Goal: Task Accomplishment & Management: Manage account settings

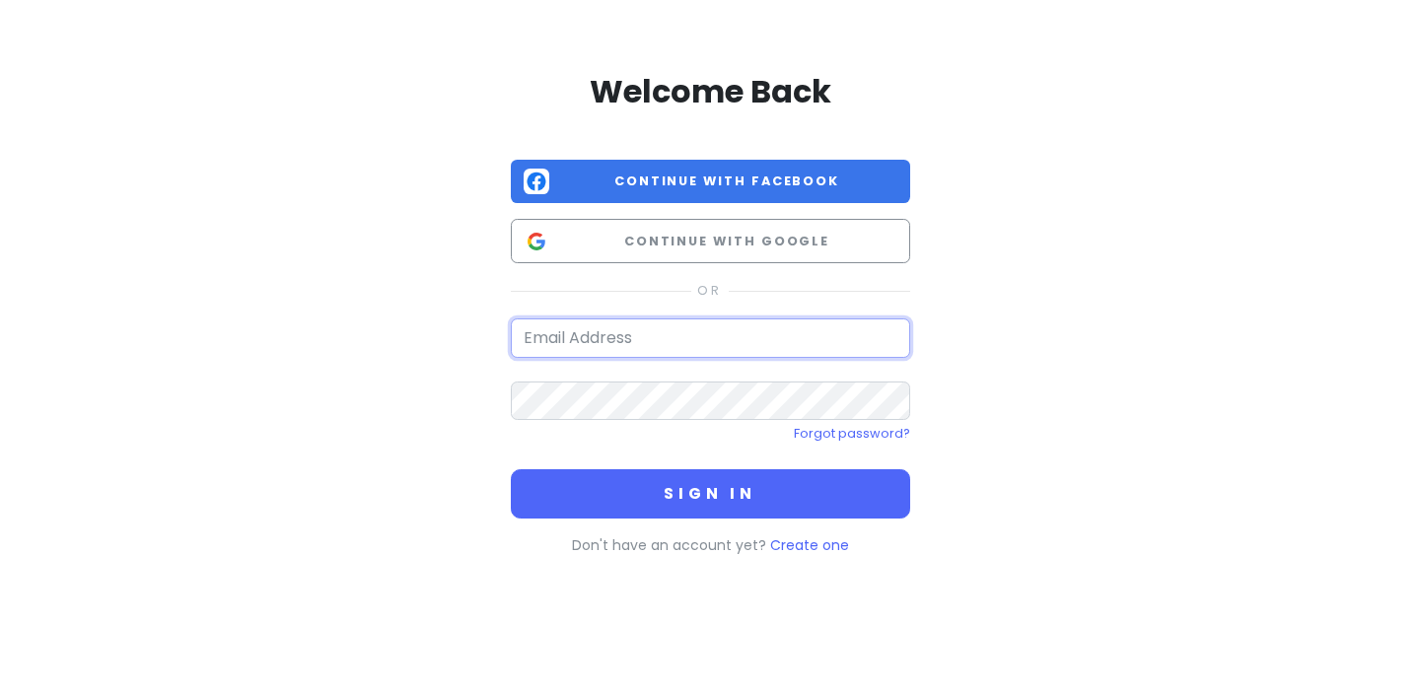
click at [581, 350] on input "email" at bounding box center [710, 338] width 399 height 39
type input "stephernies@gmail.com"
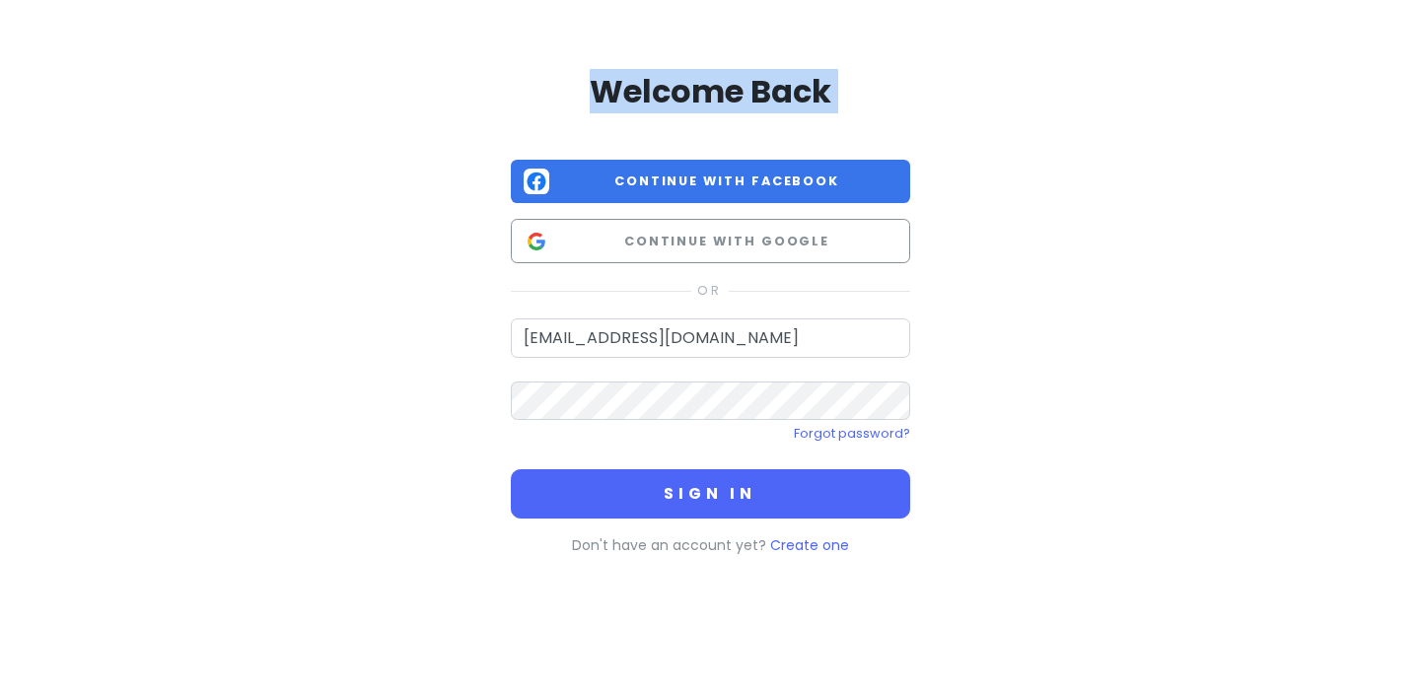
click at [1269, 167] on div "Welcome Back Continue with Facebook Continue with Google stephernies@gmail.com …" at bounding box center [710, 309] width 1124 height 619
drag, startPoint x: 1275, startPoint y: 203, endPoint x: 1022, endPoint y: 211, distance: 253.6
click at [1275, 203] on div "Welcome Back Continue with Facebook Continue with Google stephernies@gmail.com …" at bounding box center [710, 309] width 1420 height 619
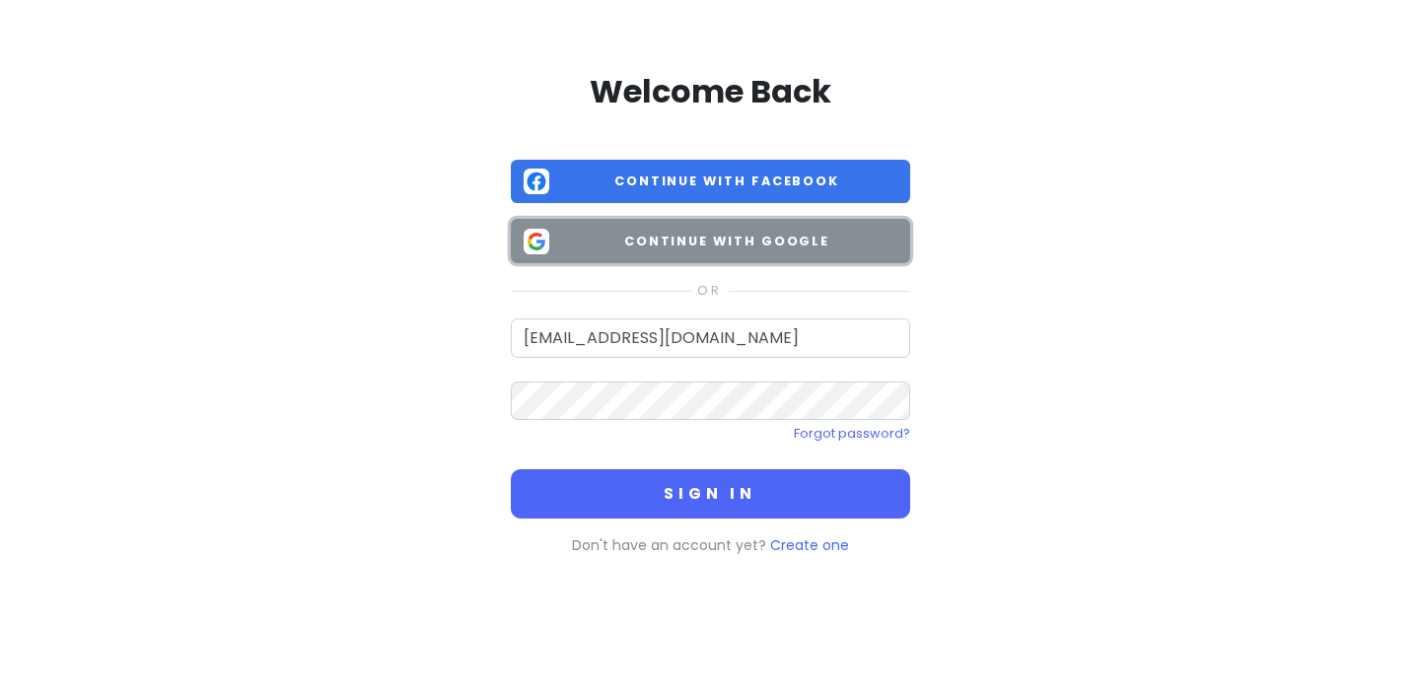
click at [872, 225] on button "Continue with Google" at bounding box center [710, 241] width 399 height 44
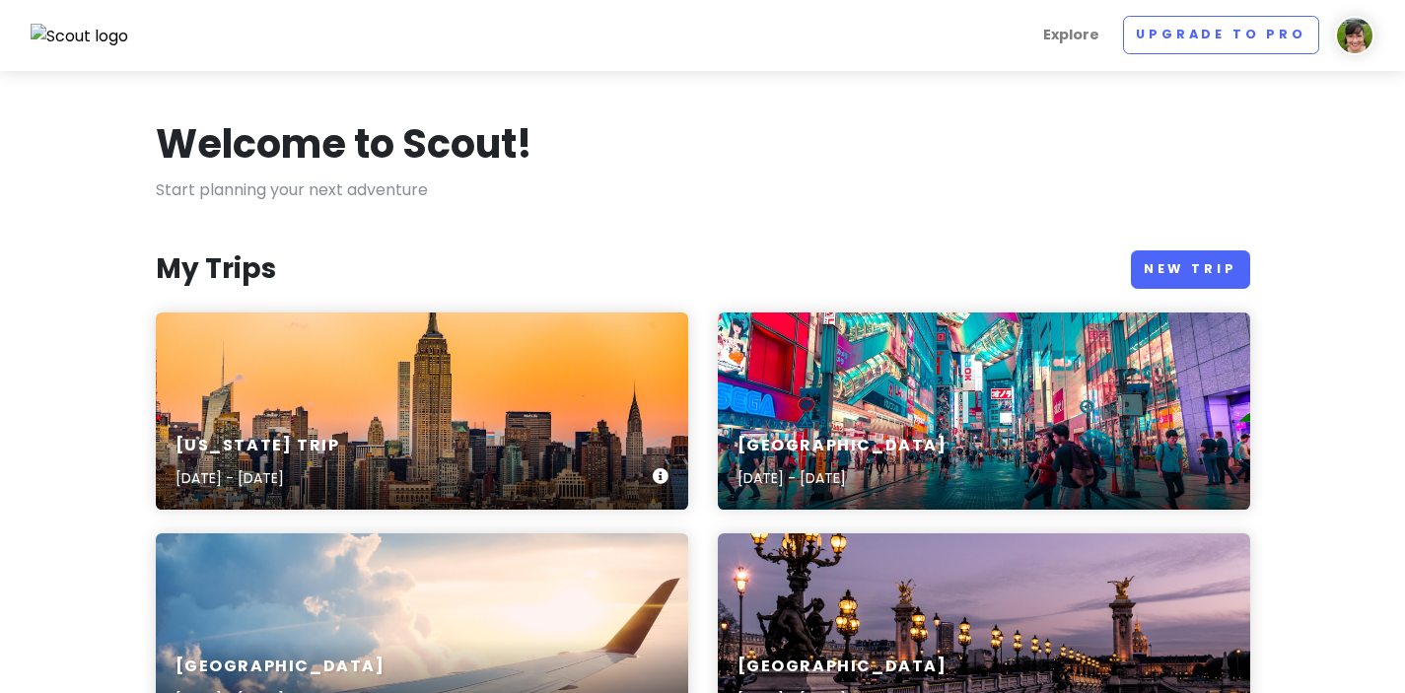
click at [473, 375] on div "New York Trip Sep 3, 2025 - Sep 6, 2025" at bounding box center [422, 411] width 533 height 197
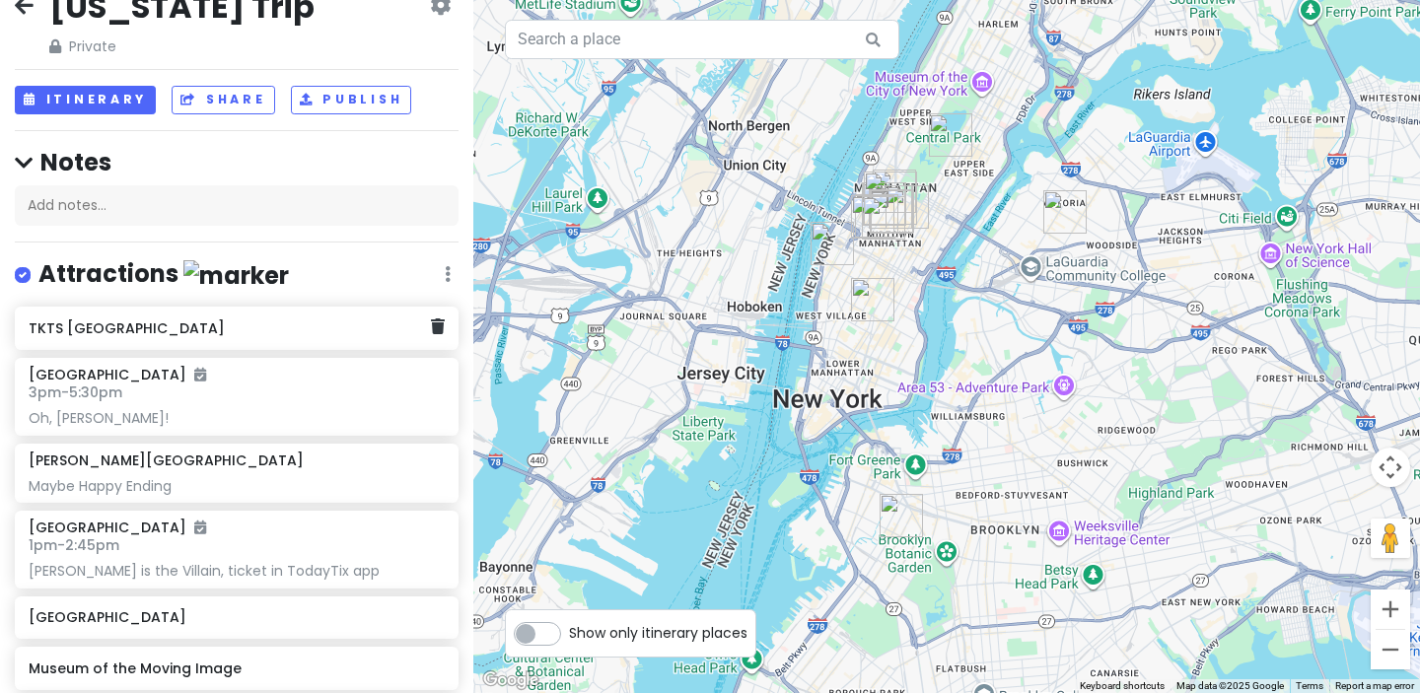
scroll to position [282, 0]
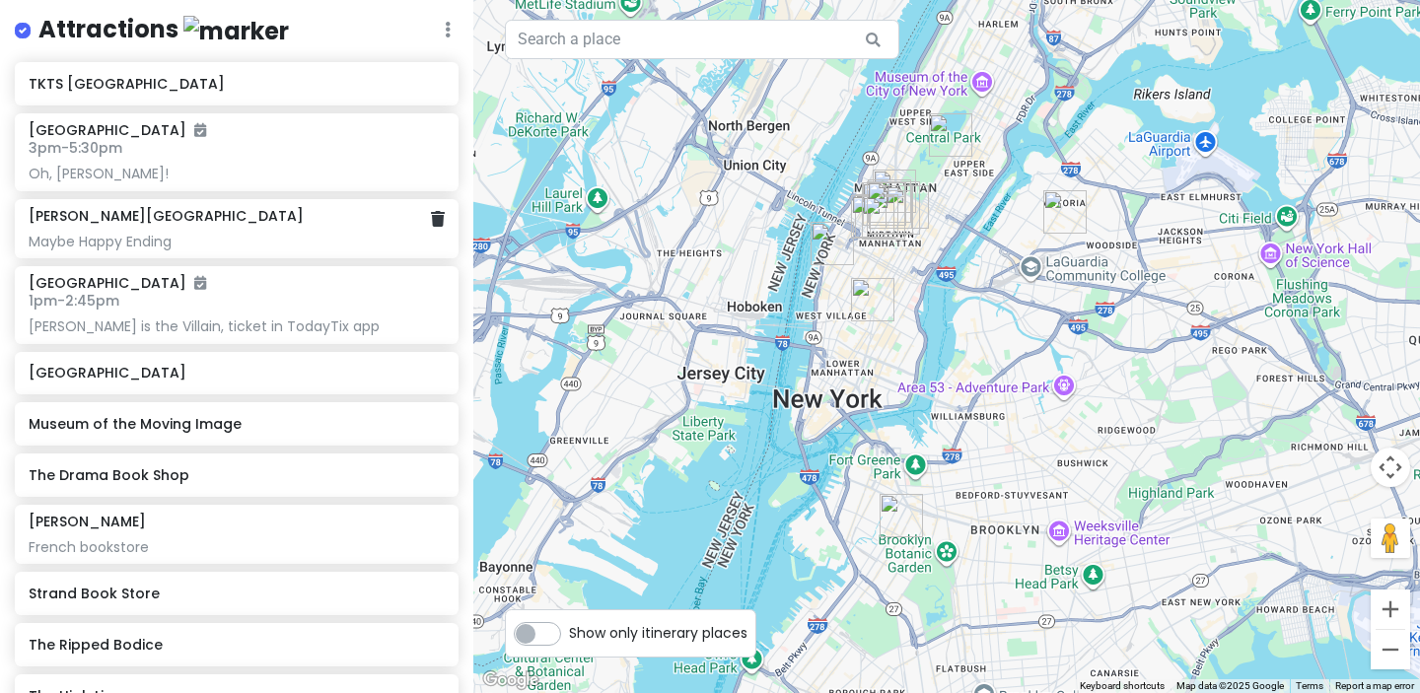
click at [222, 182] on div "Maybe Happy Ending" at bounding box center [236, 174] width 415 height 18
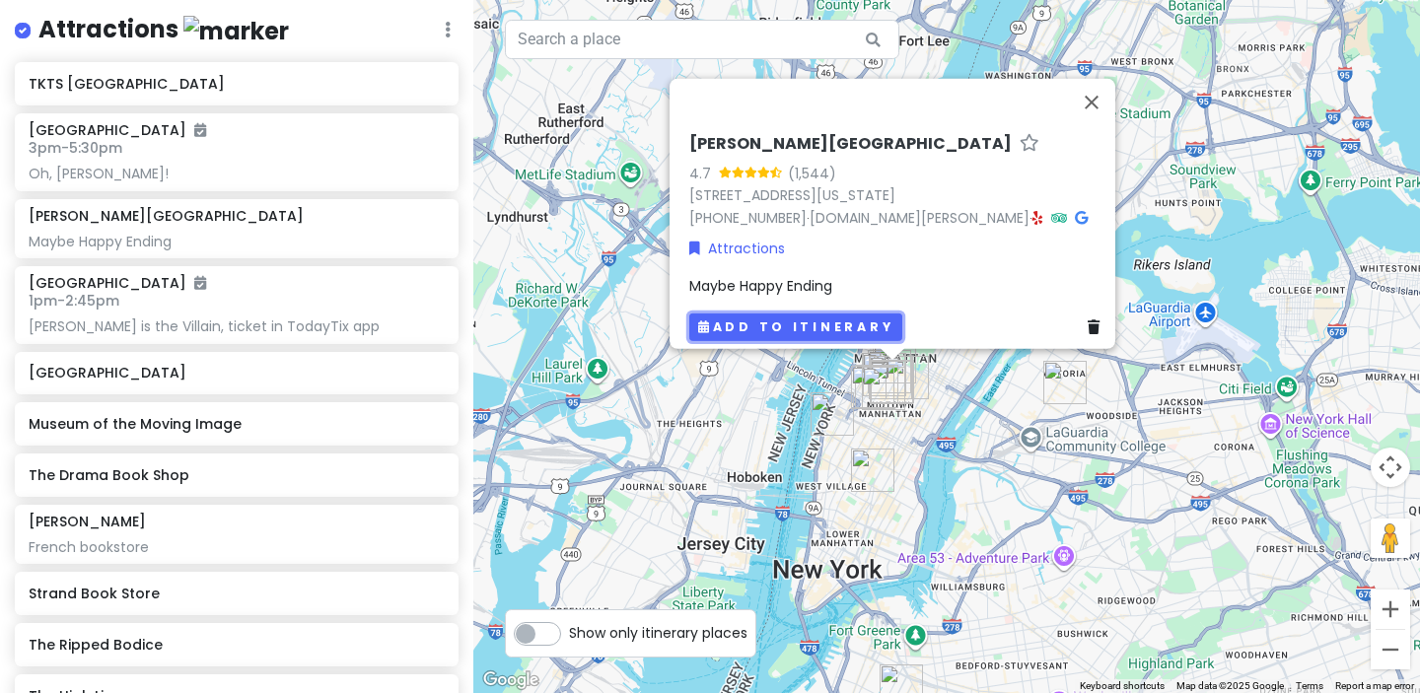
click at [773, 324] on button "Add to itinerary" at bounding box center [795, 327] width 213 height 29
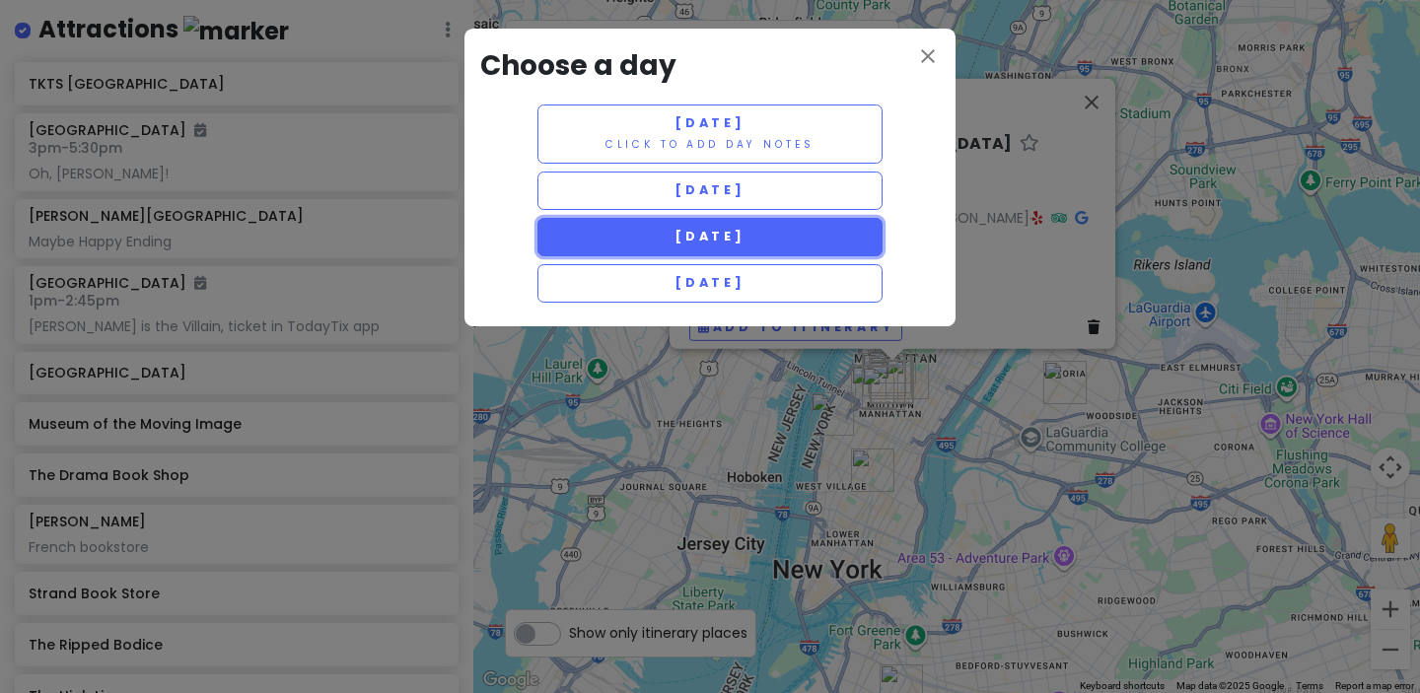
click at [736, 232] on span "Friday 9/5" at bounding box center [710, 236] width 71 height 17
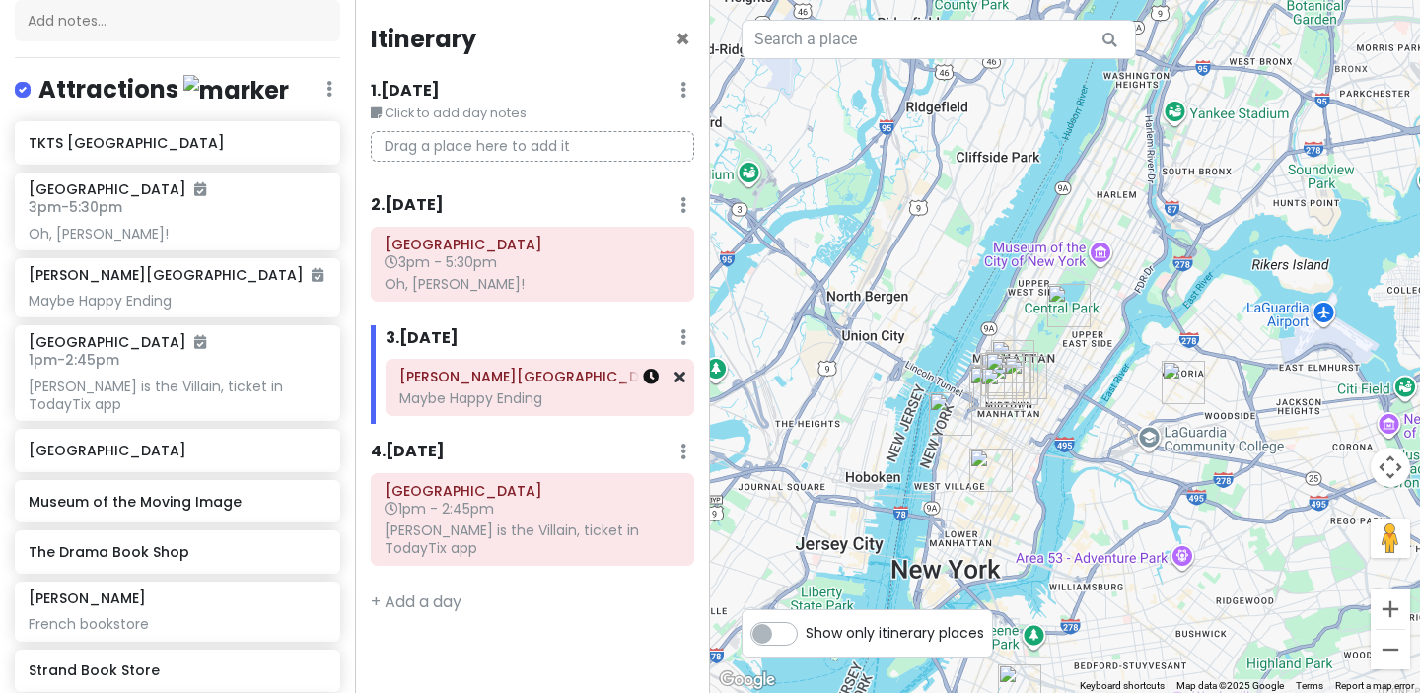
click at [650, 380] on icon at bounding box center [651, 377] width 16 height 16
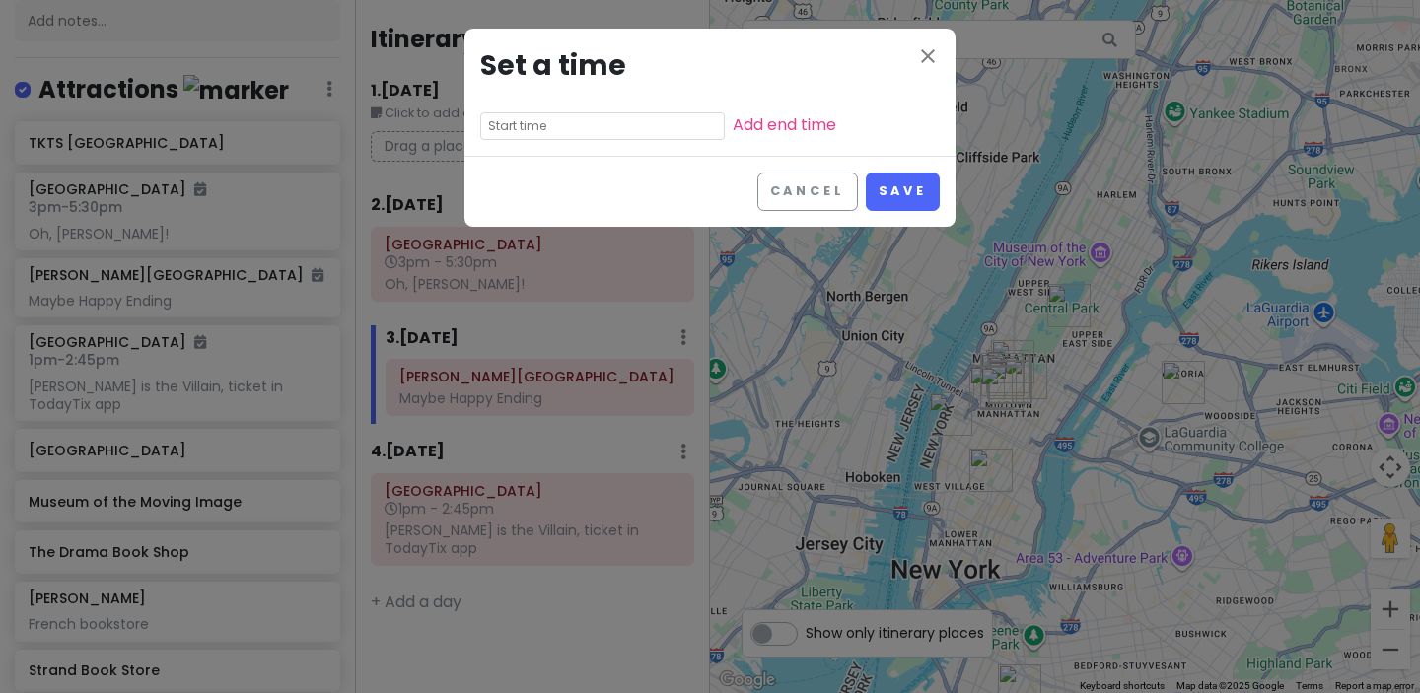
click at [568, 123] on input "text" at bounding box center [602, 126] width 245 height 28
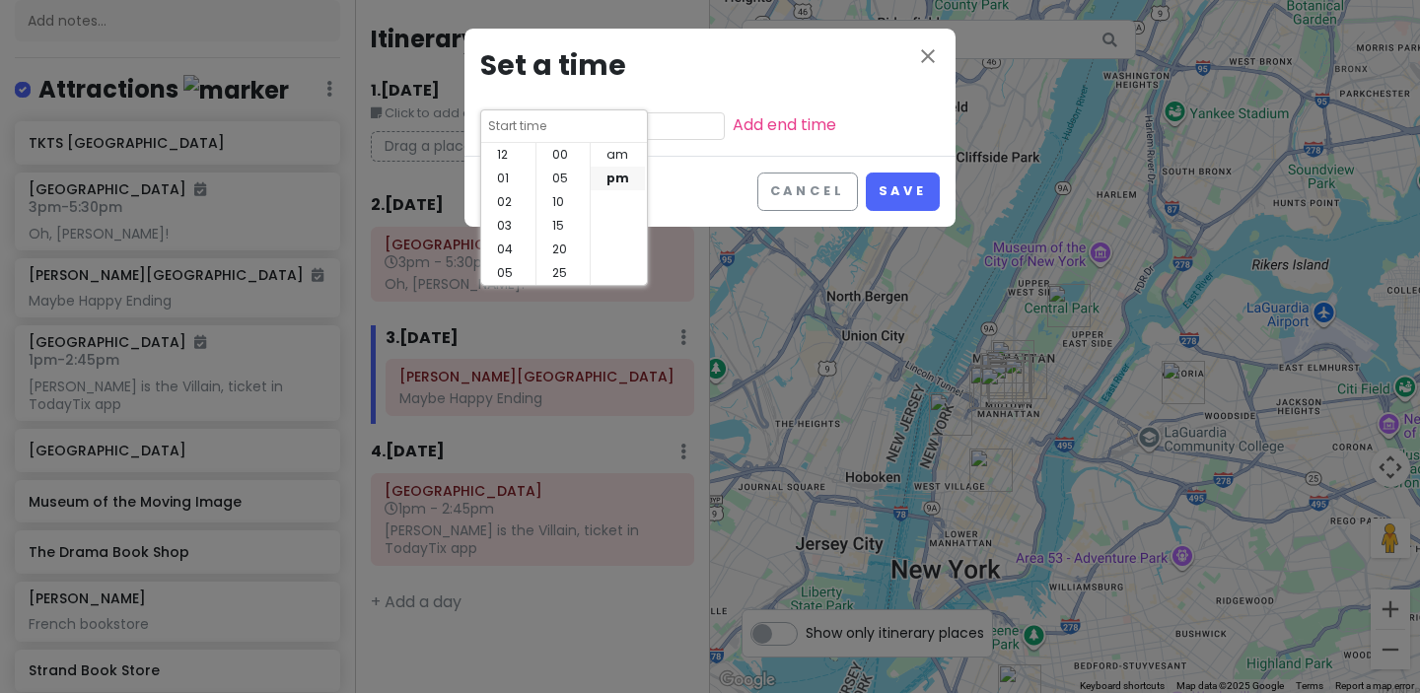
scroll to position [142, 0]
click at [512, 176] on li "07" at bounding box center [508, 179] width 54 height 24
type input "7:45 pm"
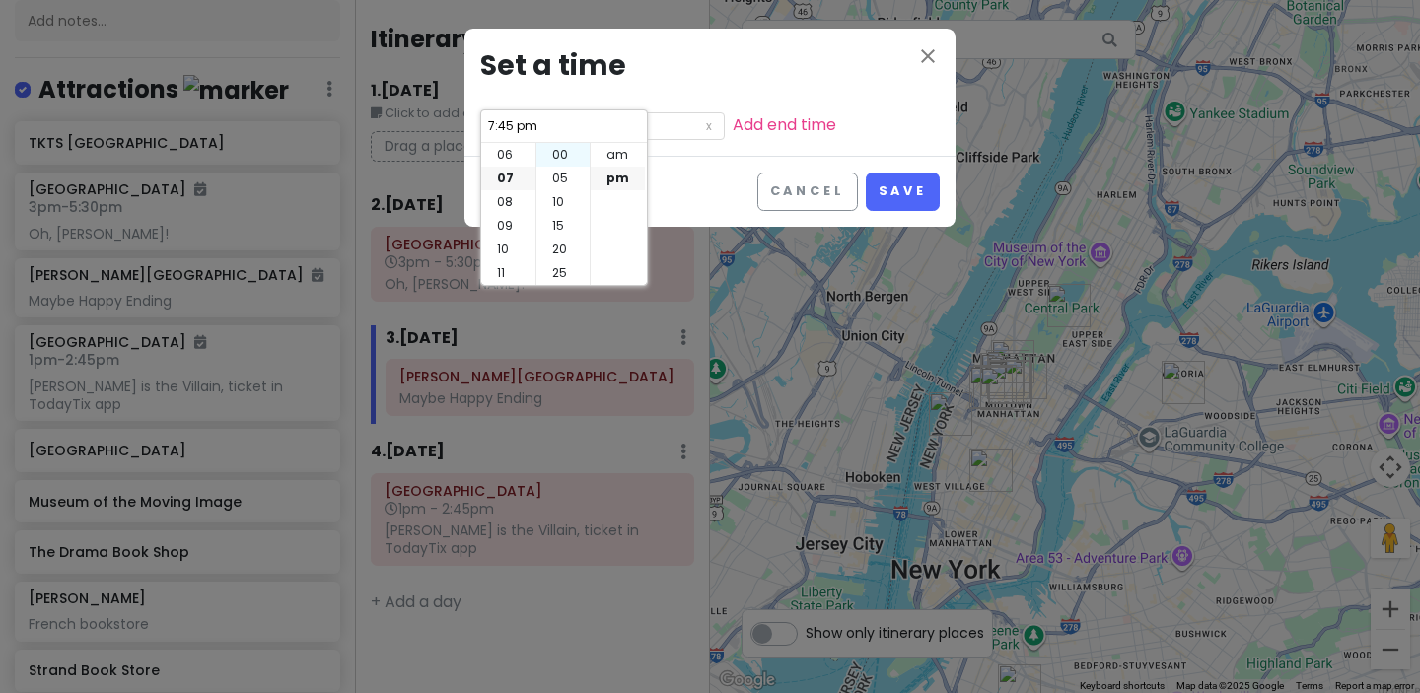
click at [551, 159] on li "00" at bounding box center [563, 155] width 53 height 24
type input "7:00 pm"
click at [702, 175] on div "Cancel Save" at bounding box center [710, 191] width 491 height 71
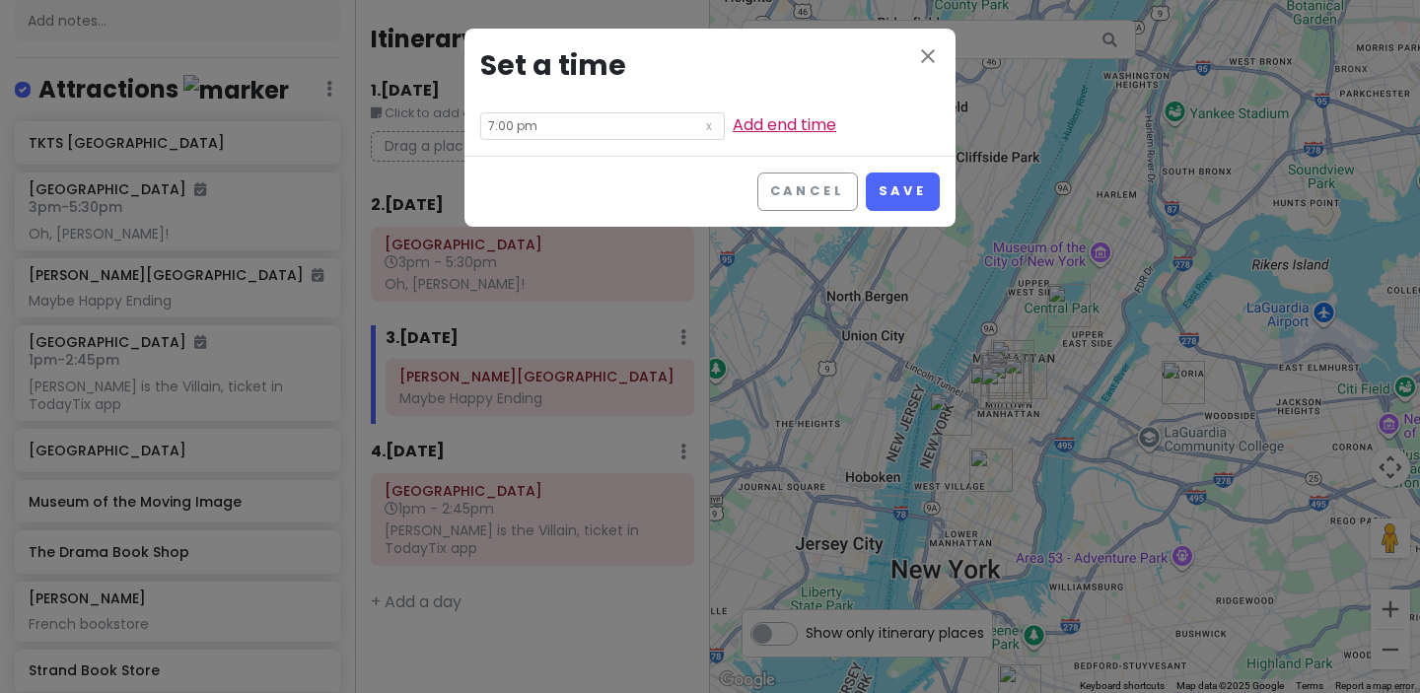
click at [733, 134] on link "Add end time" at bounding box center [785, 124] width 104 height 23
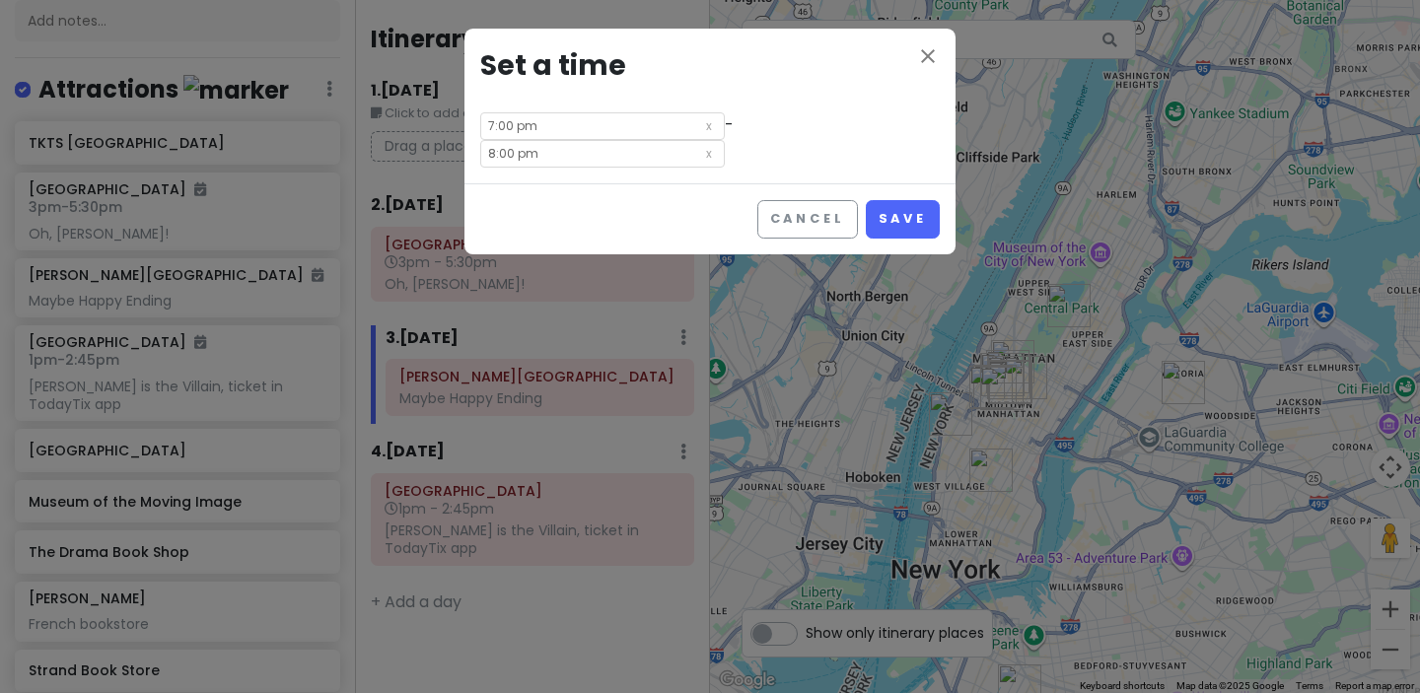
click at [725, 140] on input "8:00 pm" at bounding box center [602, 154] width 245 height 28
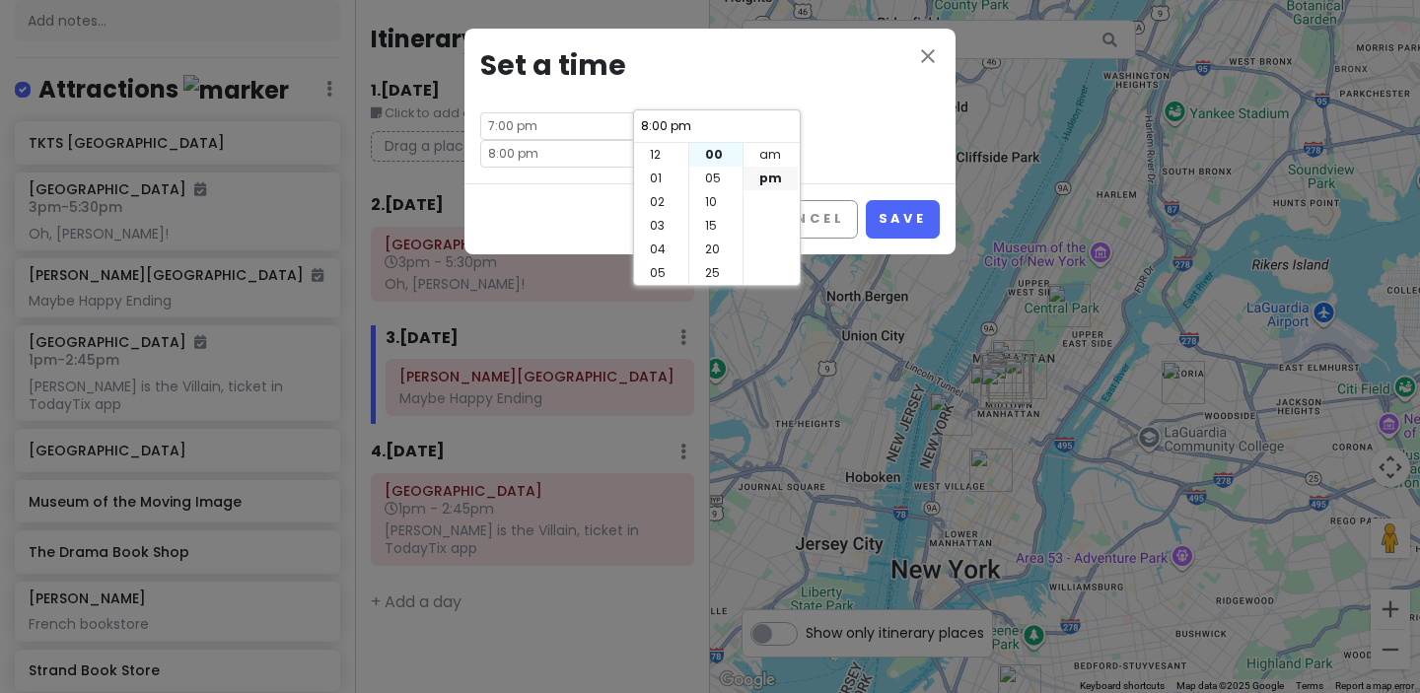
scroll to position [142, 0]
click at [665, 247] on li "10" at bounding box center [661, 250] width 54 height 24
type input "10:00 pm"
click at [662, 206] on li "08" at bounding box center [661, 202] width 54 height 24
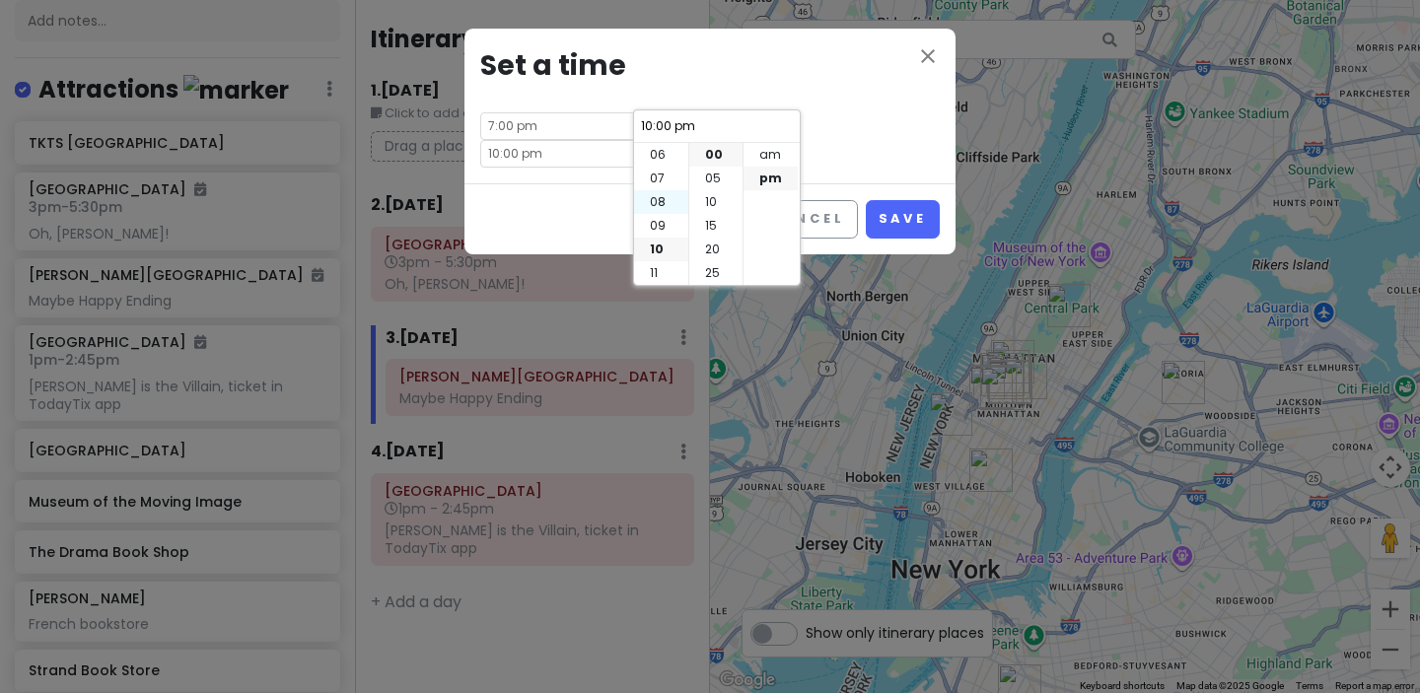
type input "8:00 pm"
click at [716, 264] on li "40" at bounding box center [715, 268] width 53 height 24
type input "8:40 pm"
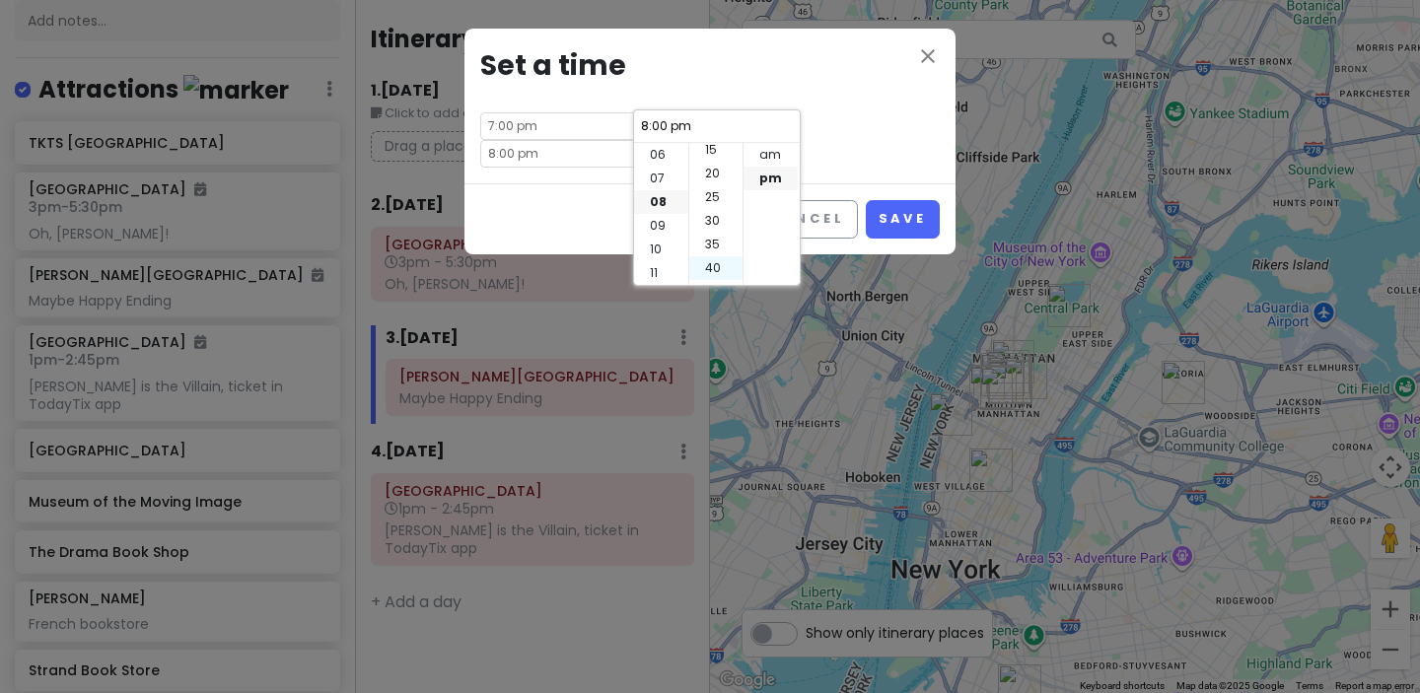
type input "8:40 pm"
click at [909, 200] on button "Save" at bounding box center [903, 219] width 74 height 38
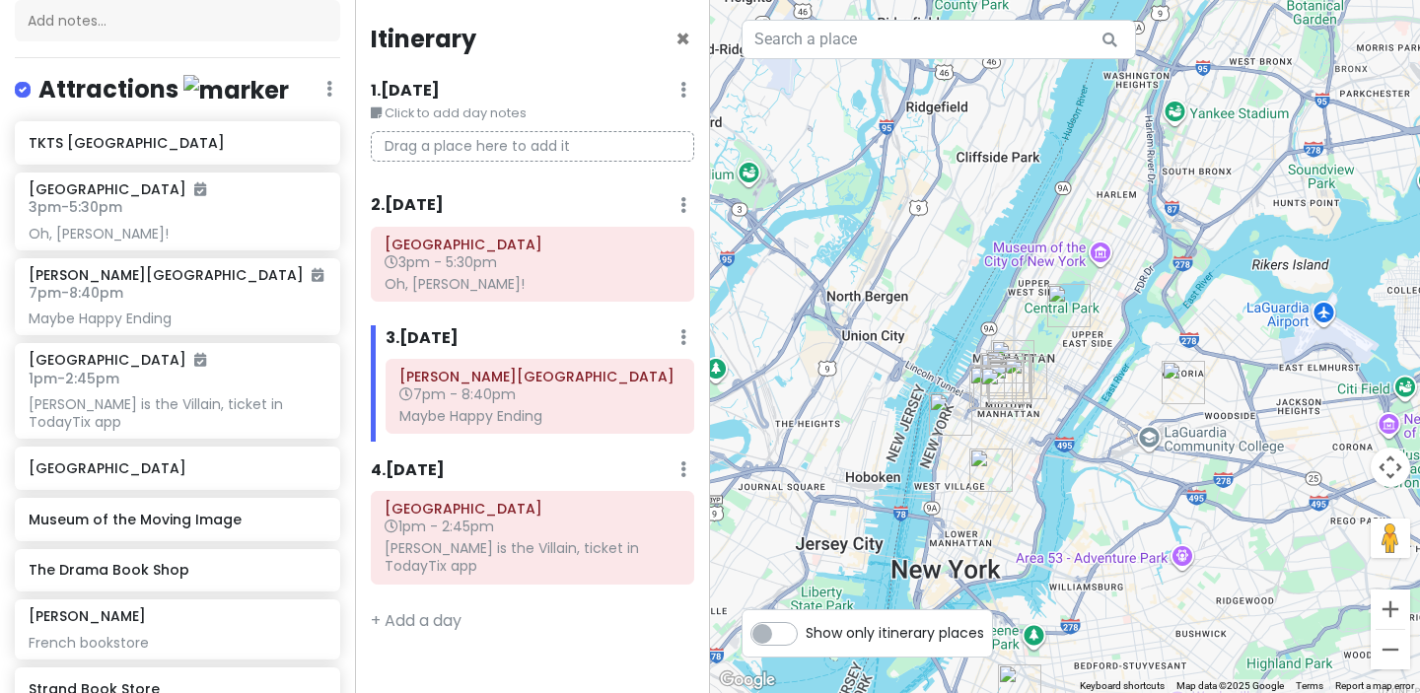
click at [1013, 235] on div at bounding box center [1065, 346] width 710 height 693
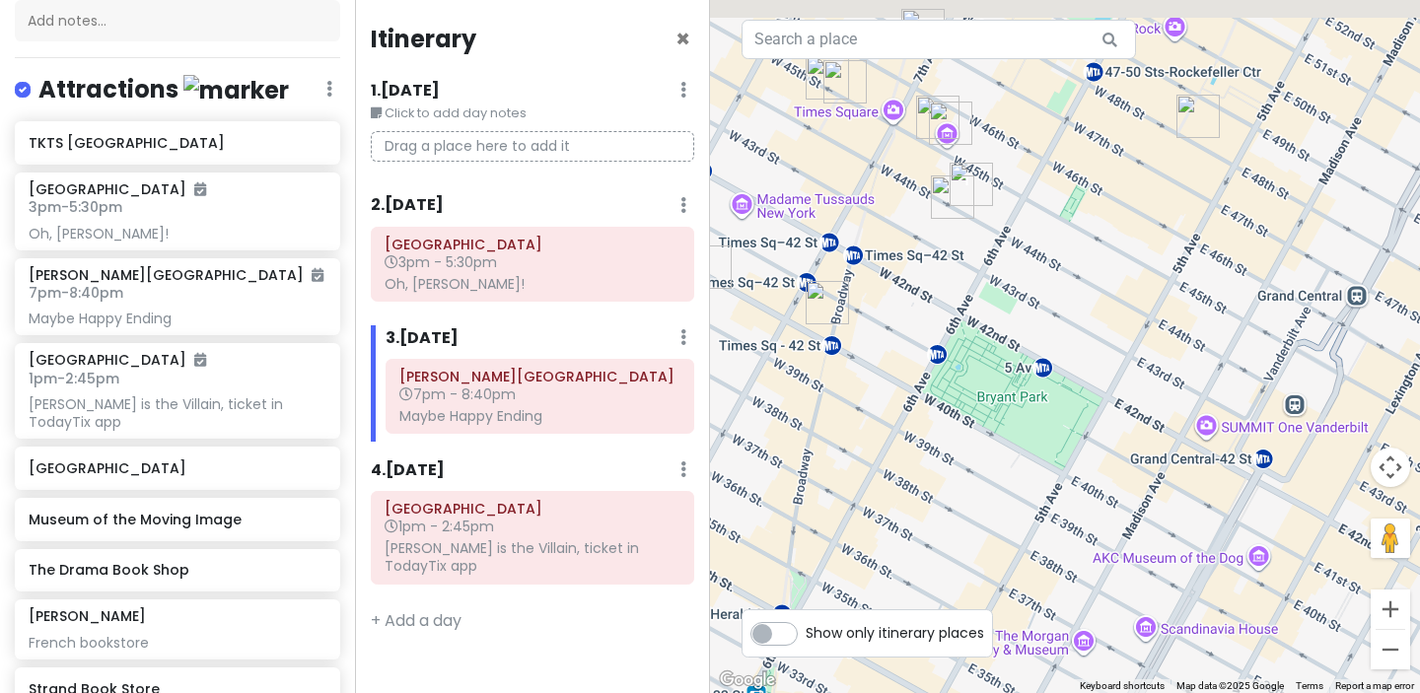
drag, startPoint x: 894, startPoint y: 180, endPoint x: 979, endPoint y: 327, distance: 171.0
click at [979, 327] on div at bounding box center [1065, 346] width 710 height 693
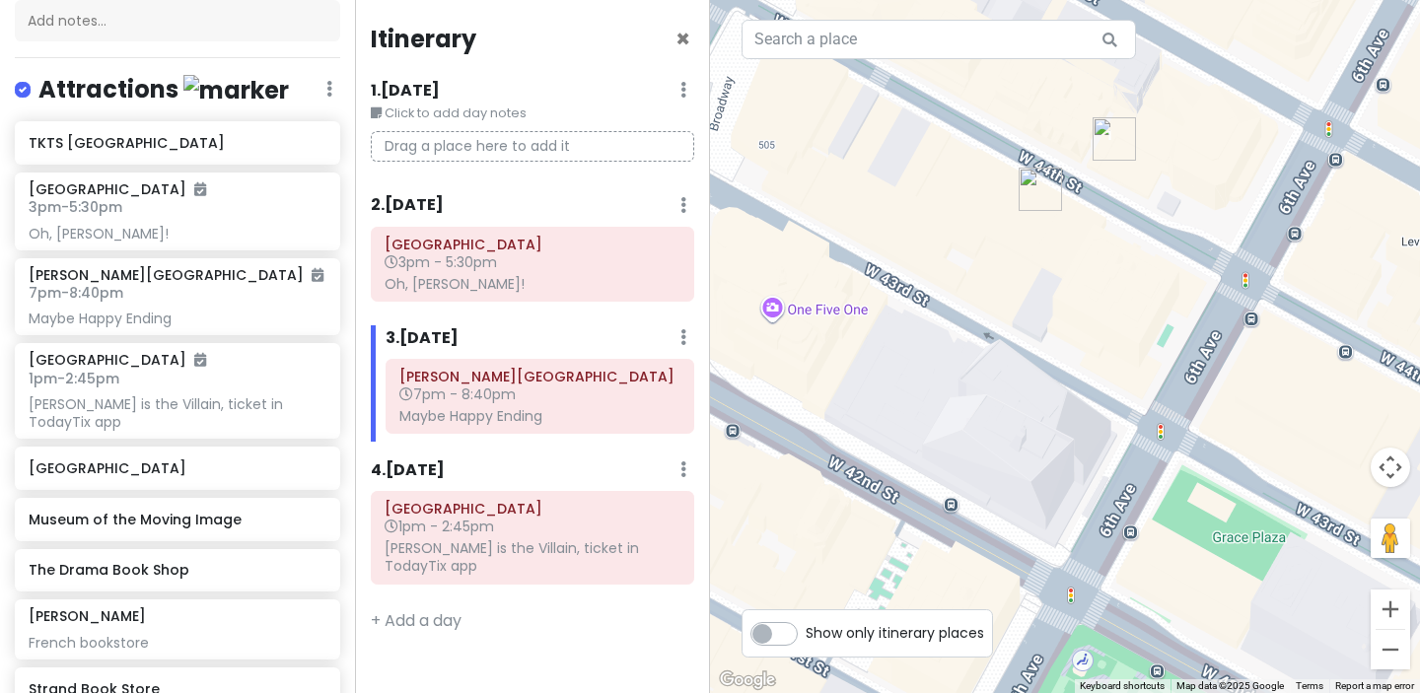
click at [1110, 143] on img "Belasco Theatre" at bounding box center [1114, 138] width 43 height 43
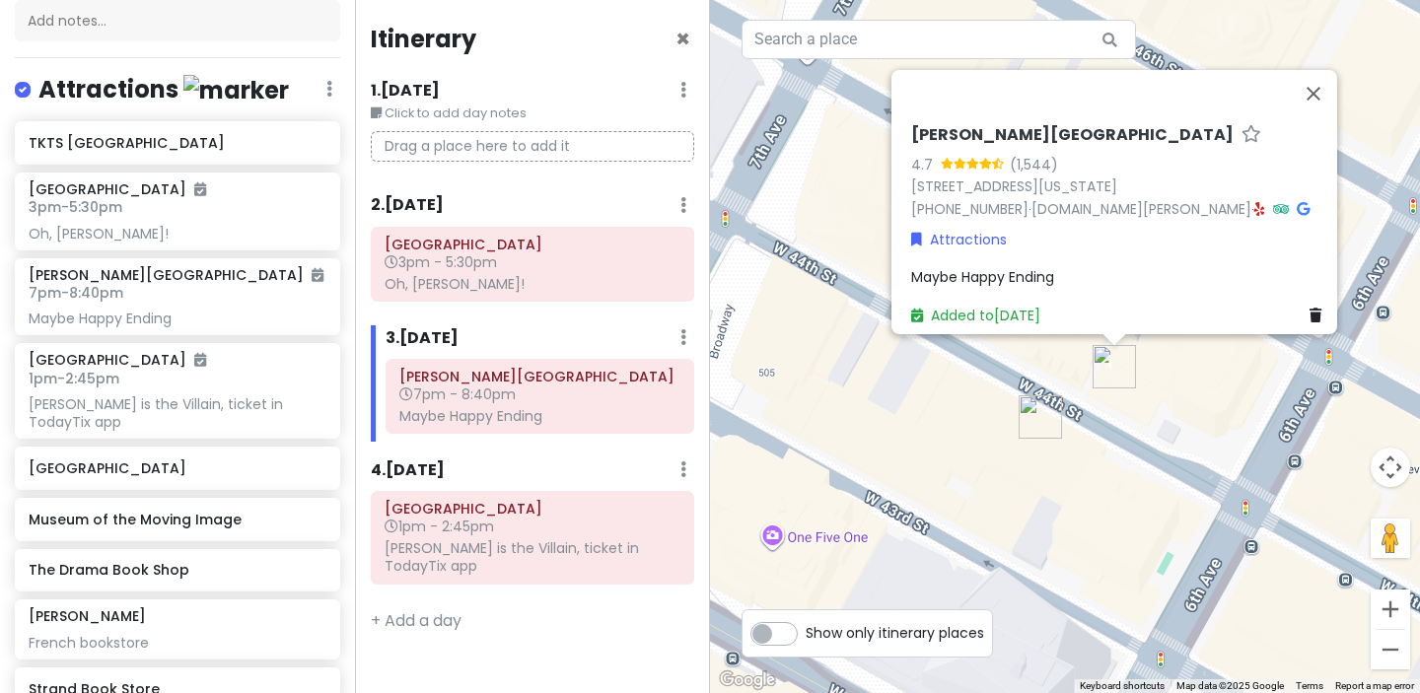
click at [932, 395] on div "Belasco Theatre 4.7 (1,544) 111 W 44th St, New York, NY 10036, USA (212) 239-62…" at bounding box center [1065, 346] width 710 height 693
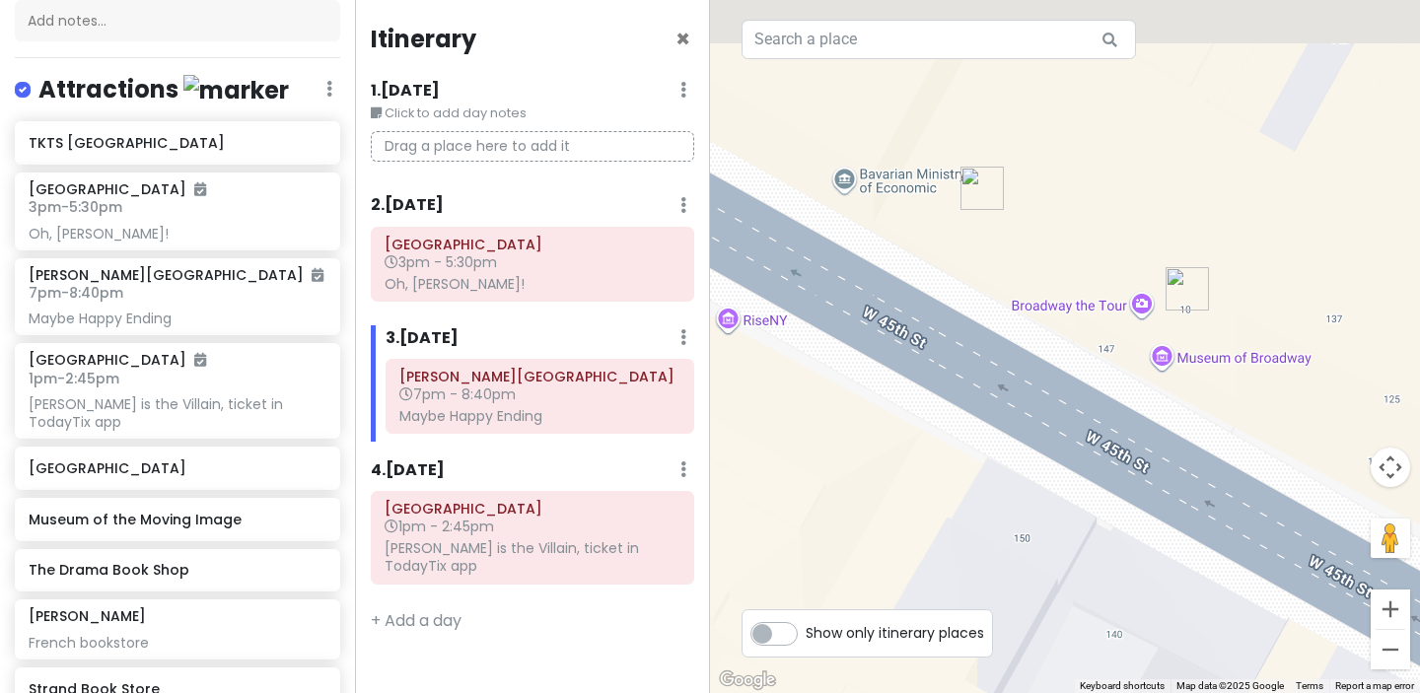
drag, startPoint x: 1013, startPoint y: 165, endPoint x: 1138, endPoint y: 392, distance: 259.1
click at [1141, 395] on div at bounding box center [1065, 346] width 710 height 693
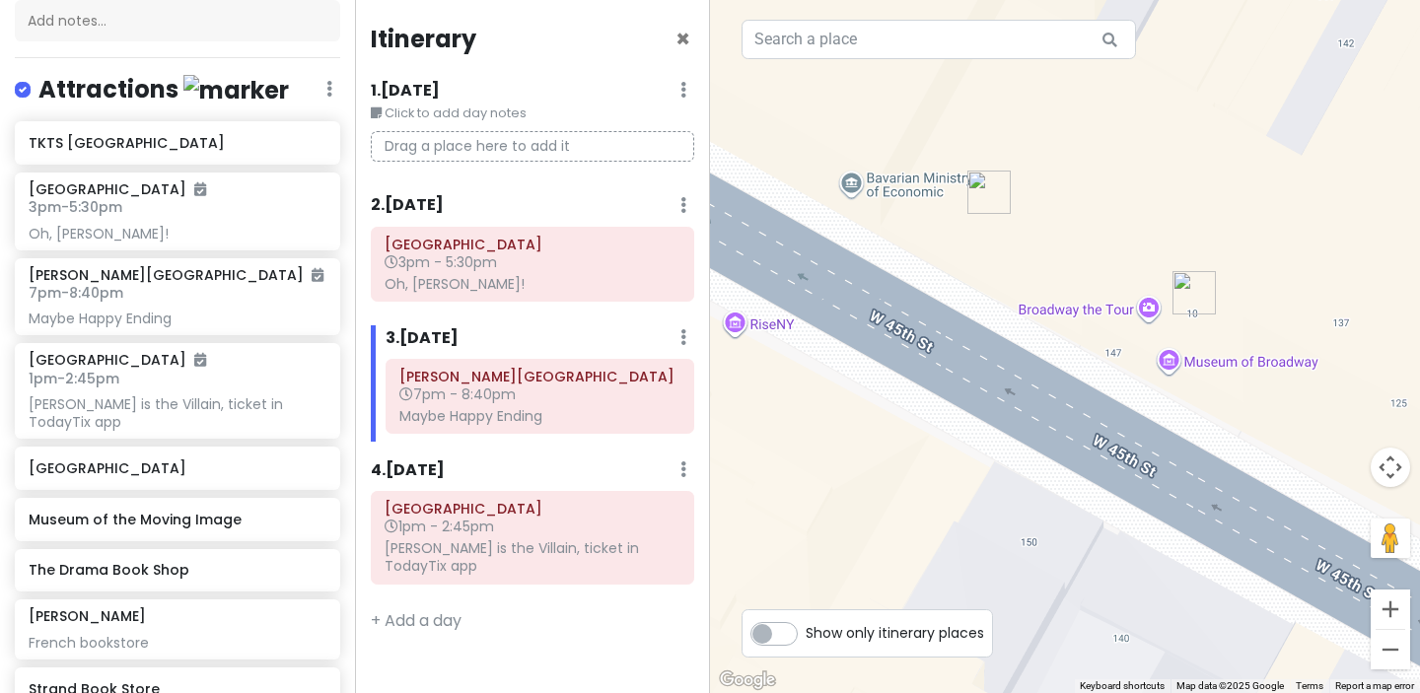
click at [987, 191] on img "Lyceum Theatre" at bounding box center [989, 192] width 43 height 43
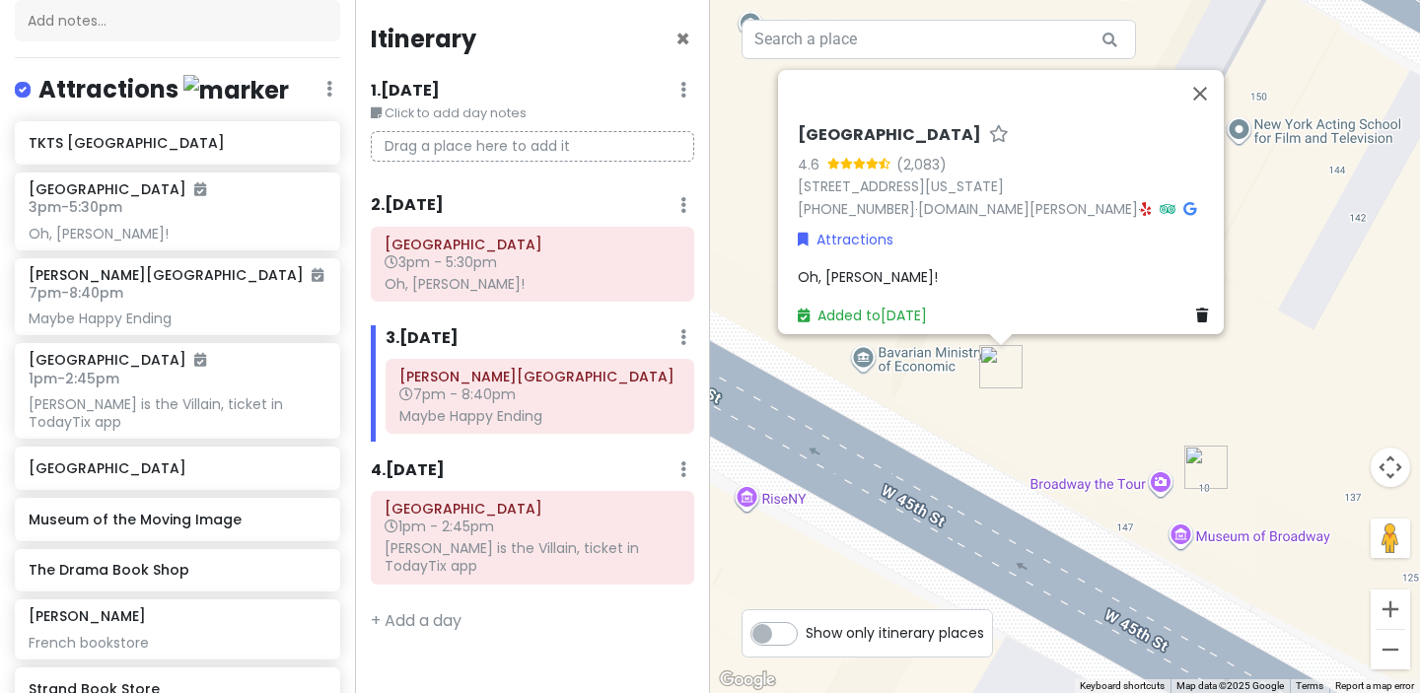
click at [1210, 468] on img "Museum of Broadway" at bounding box center [1206, 467] width 43 height 43
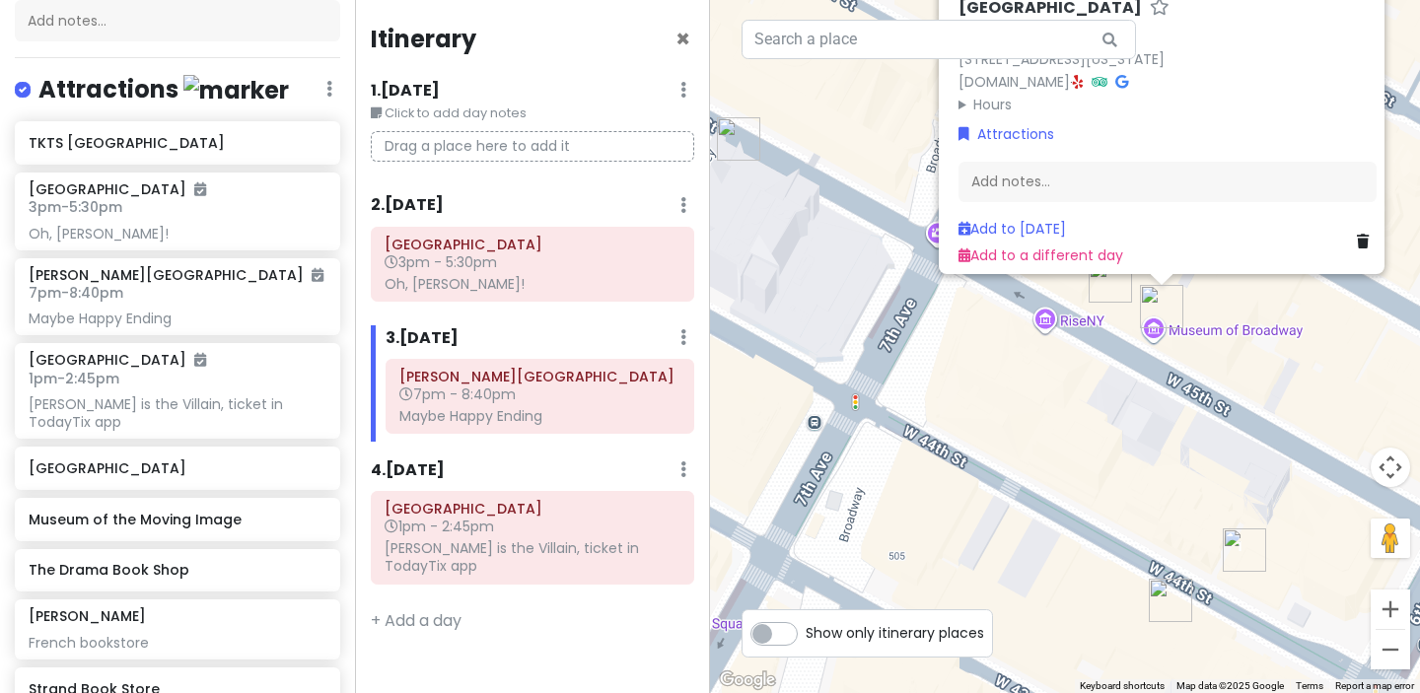
drag, startPoint x: 1025, startPoint y: 576, endPoint x: 1104, endPoint y: 564, distance: 79.8
click at [1104, 564] on div "Museum of Broadway 4.7 (1,051) 145 W 45th St, New York, NY 10036, USA www.themu…" at bounding box center [1065, 346] width 710 height 693
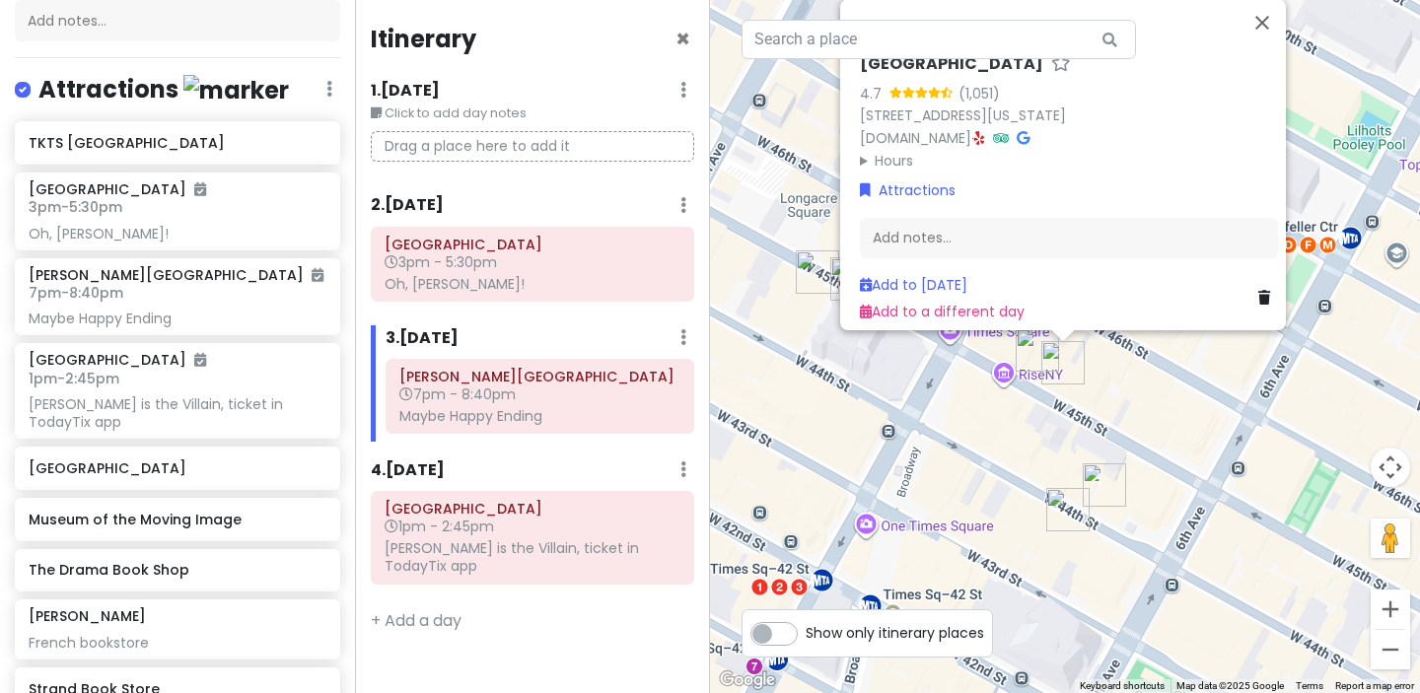
click at [811, 268] on img "Booth Theatre" at bounding box center [817, 272] width 43 height 43
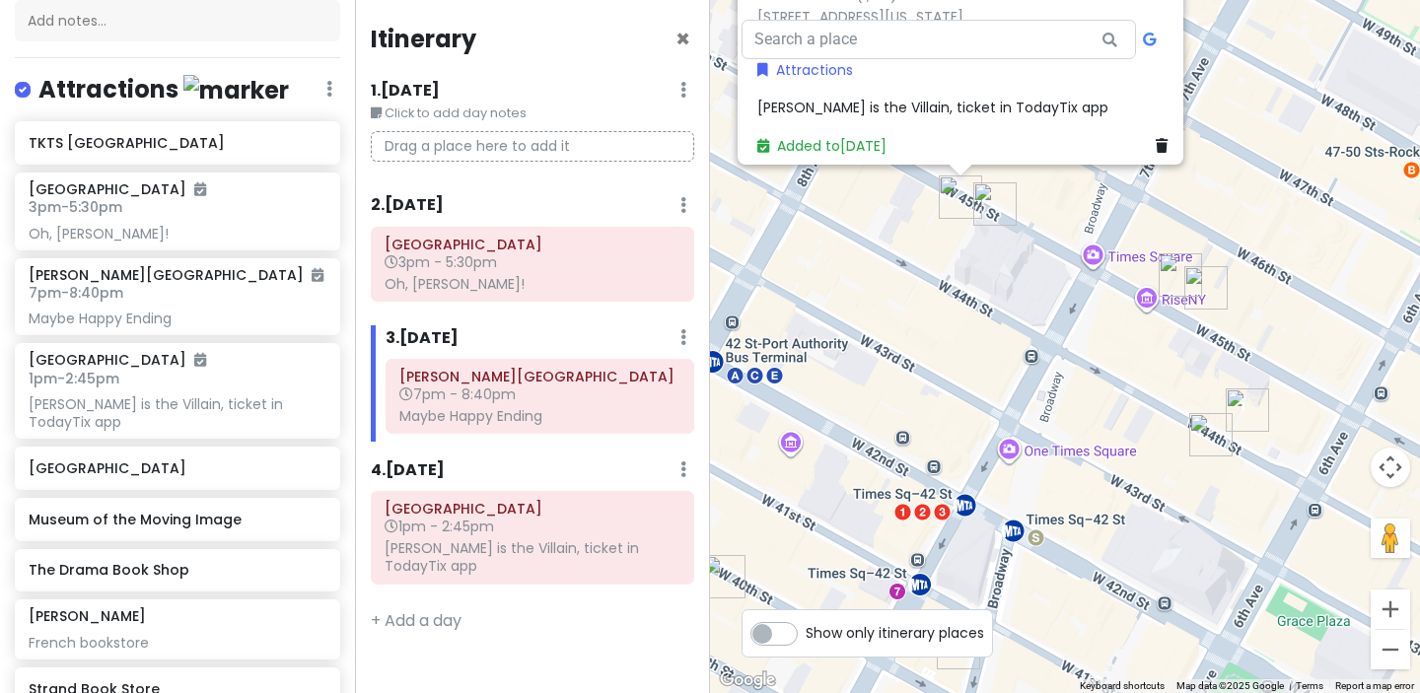
drag, startPoint x: 1221, startPoint y: 633, endPoint x: 1179, endPoint y: 443, distance: 195.0
click at [1179, 443] on div "Booth Theatre 4.6 (1,139) 222 W 45th St, New York, NY 10036, USA (212) 239-6200…" at bounding box center [1065, 346] width 710 height 693
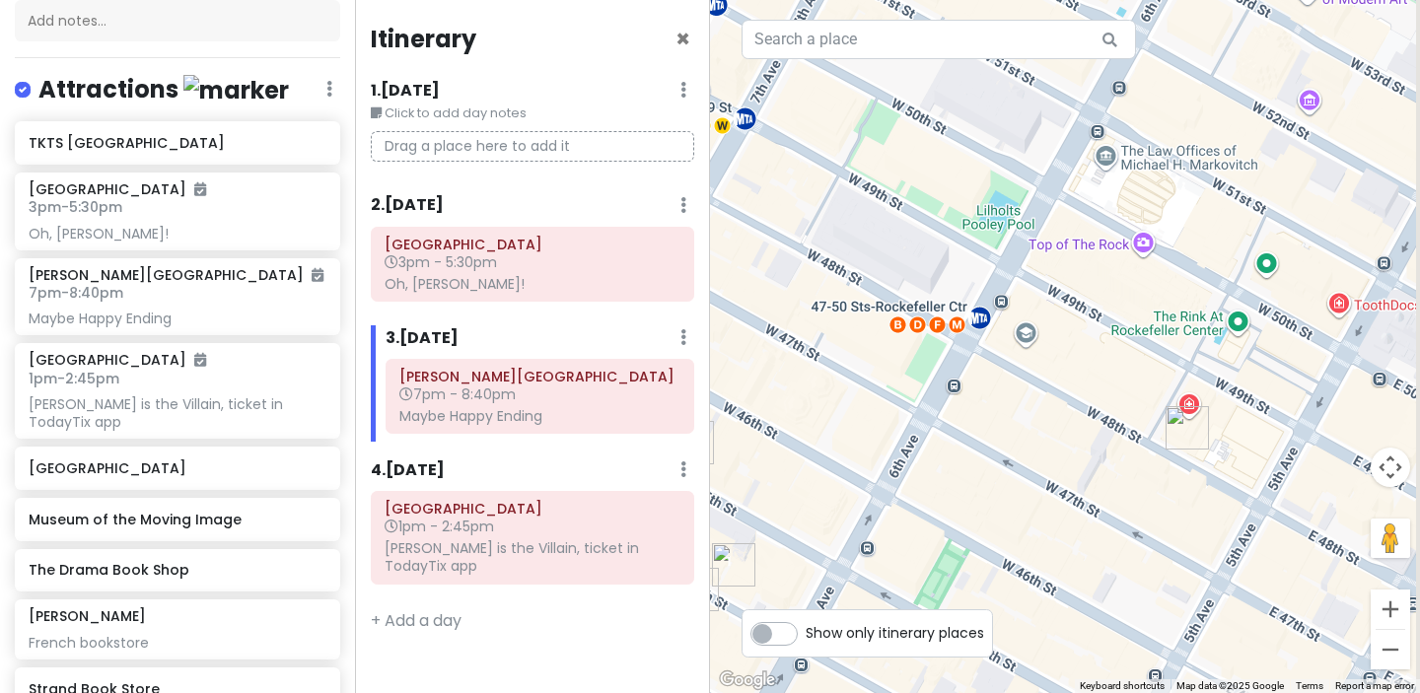
drag, startPoint x: 1276, startPoint y: 361, endPoint x: 976, endPoint y: 391, distance: 301.3
click at [976, 391] on div "Booth Theatre 4.6 (1,139) 222 W 45th St, New York, NY 10036, USA (212) 239-6200…" at bounding box center [1065, 346] width 710 height 693
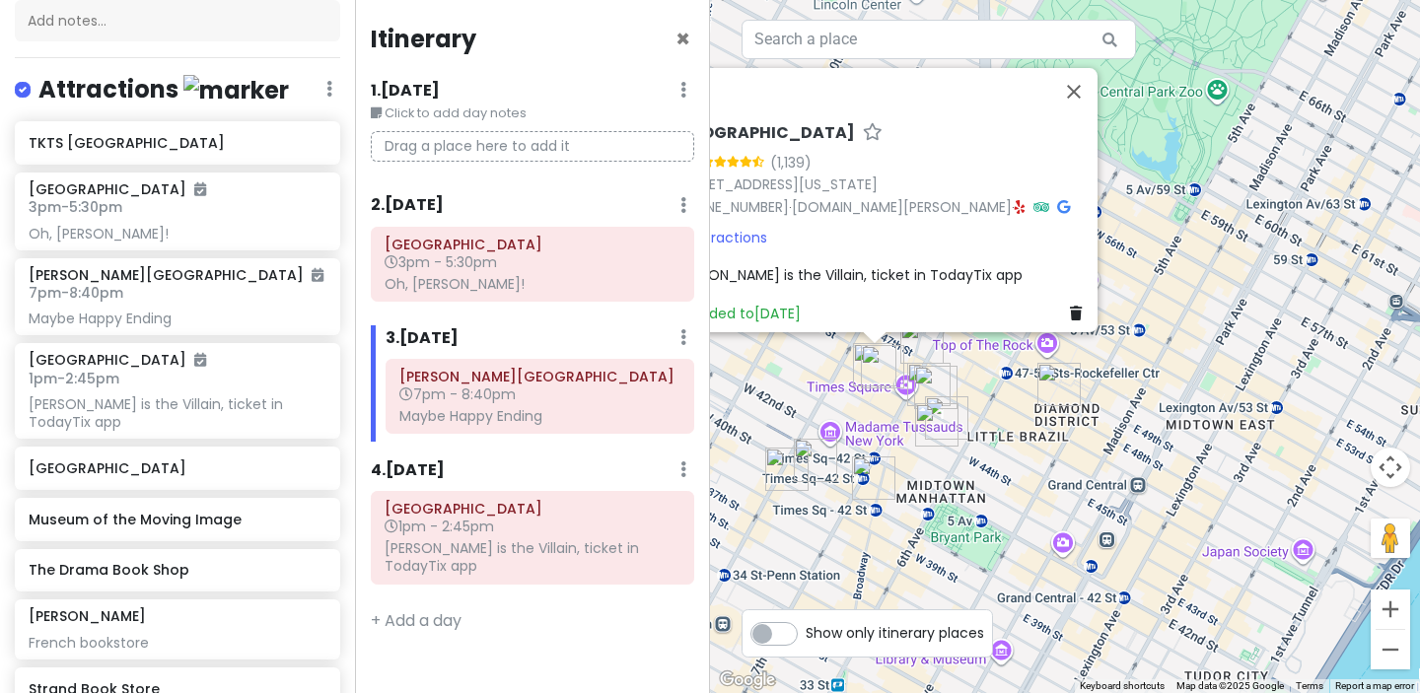
click at [1107, 437] on div "Booth Theatre 4.6 (1,139) 222 W 45th St, New York, NY 10036, USA (212) 239-6200…" at bounding box center [1065, 346] width 710 height 693
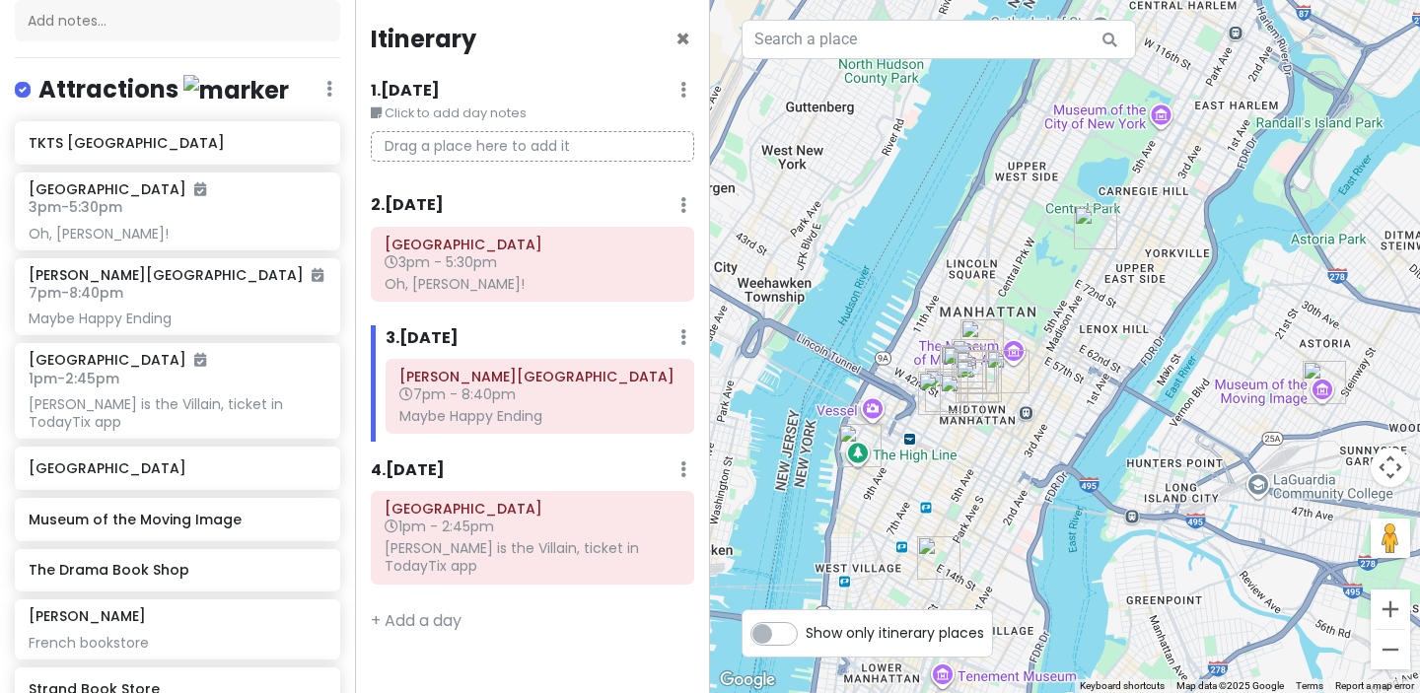
click at [858, 450] on img "The High Line" at bounding box center [859, 445] width 43 height 43
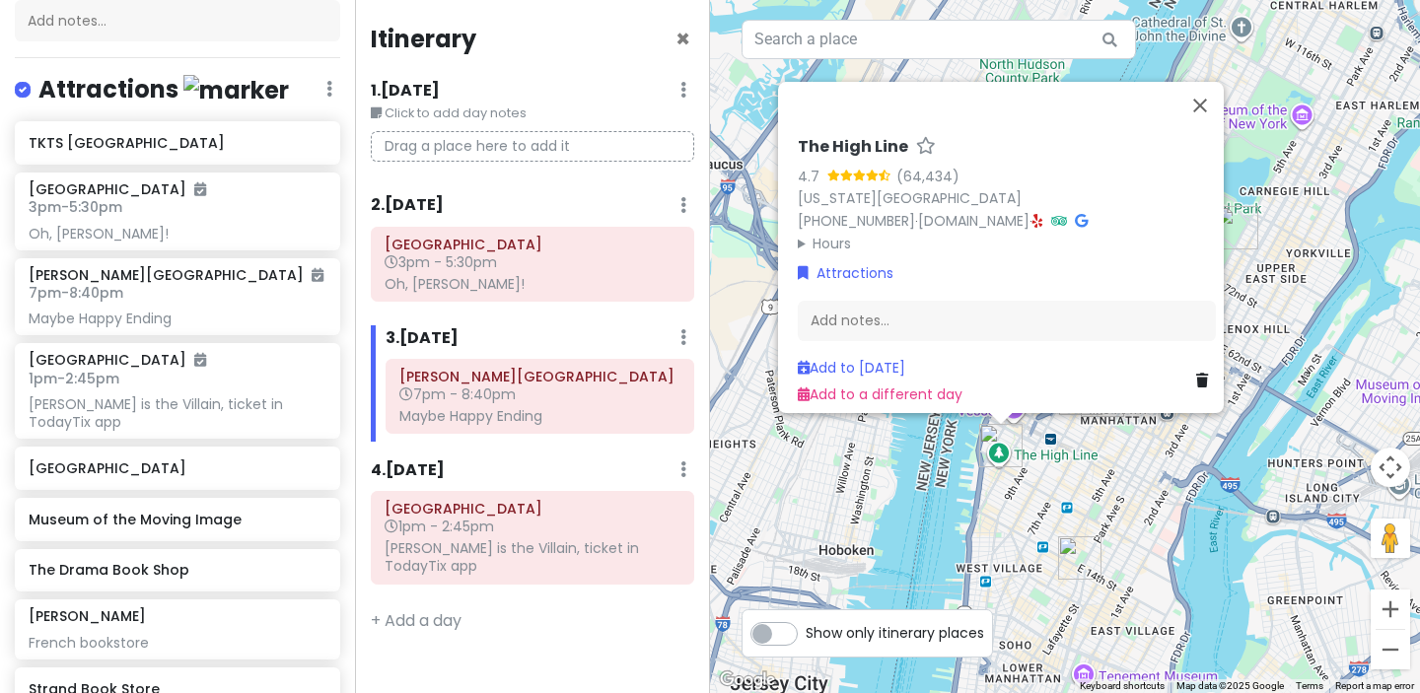
click at [1106, 460] on div "The High Line 4.7 (64,434) New York, NY 10011, USA (212) 500-6035 · www.thehigh…" at bounding box center [1065, 346] width 710 height 693
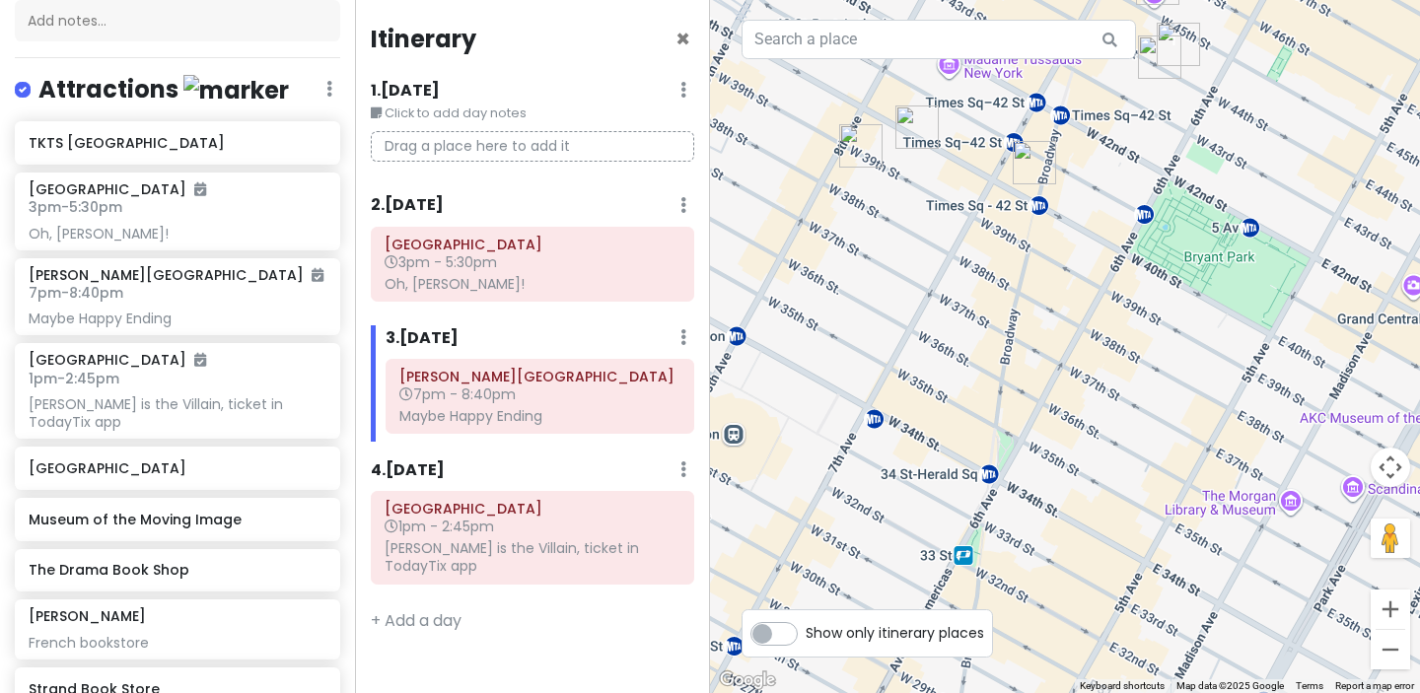
drag, startPoint x: 1175, startPoint y: 304, endPoint x: 1101, endPoint y: 435, distance: 150.6
click at [1107, 426] on div at bounding box center [1065, 346] width 710 height 693
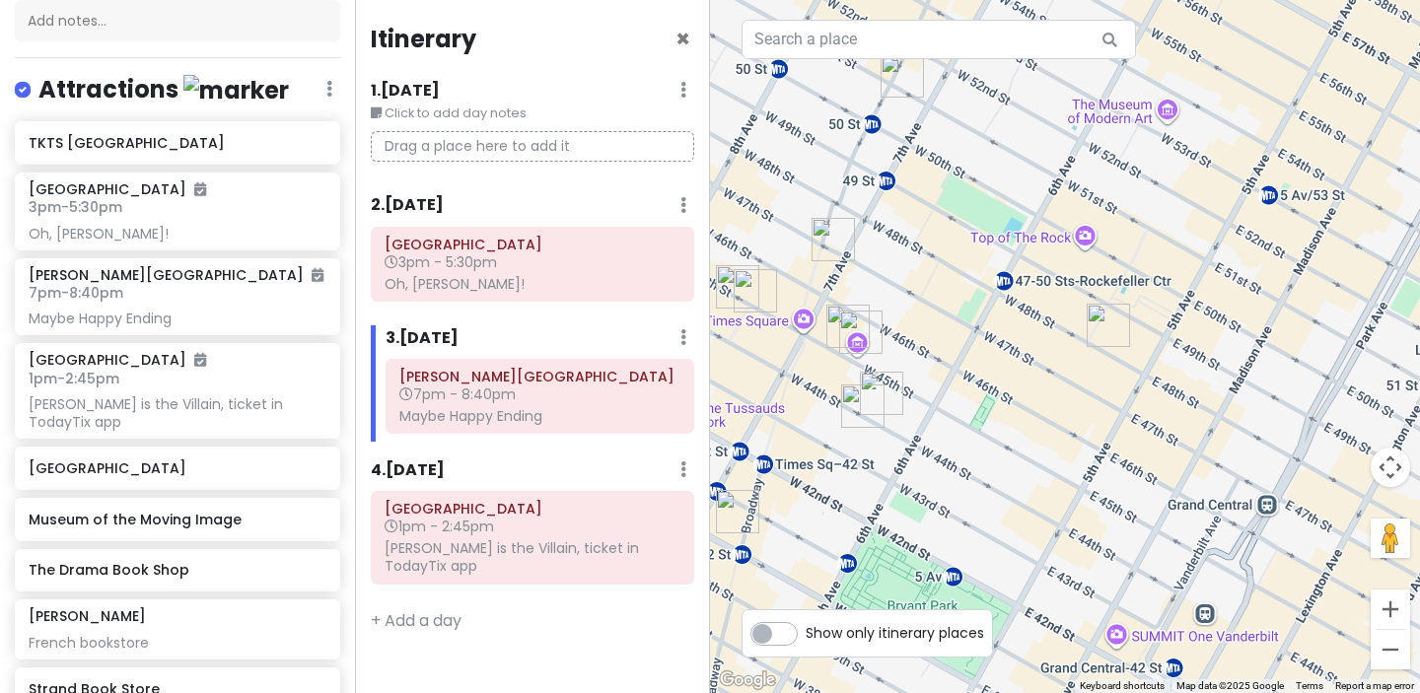
drag, startPoint x: 1239, startPoint y: 254, endPoint x: 1003, endPoint y: 491, distance: 334.1
click at [1005, 490] on div at bounding box center [1065, 346] width 710 height 693
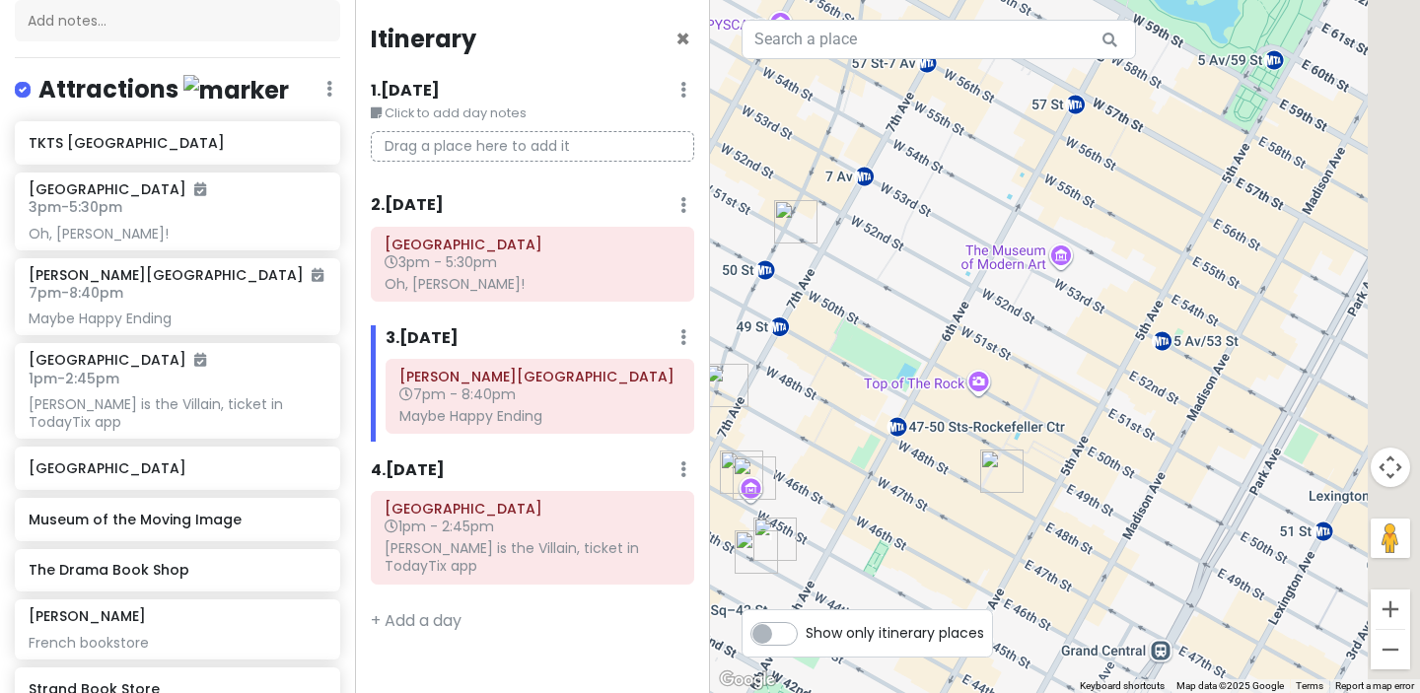
drag, startPoint x: 1201, startPoint y: 320, endPoint x: 1089, endPoint y: 462, distance: 181.1
click at [1094, 468] on div at bounding box center [1065, 346] width 710 height 693
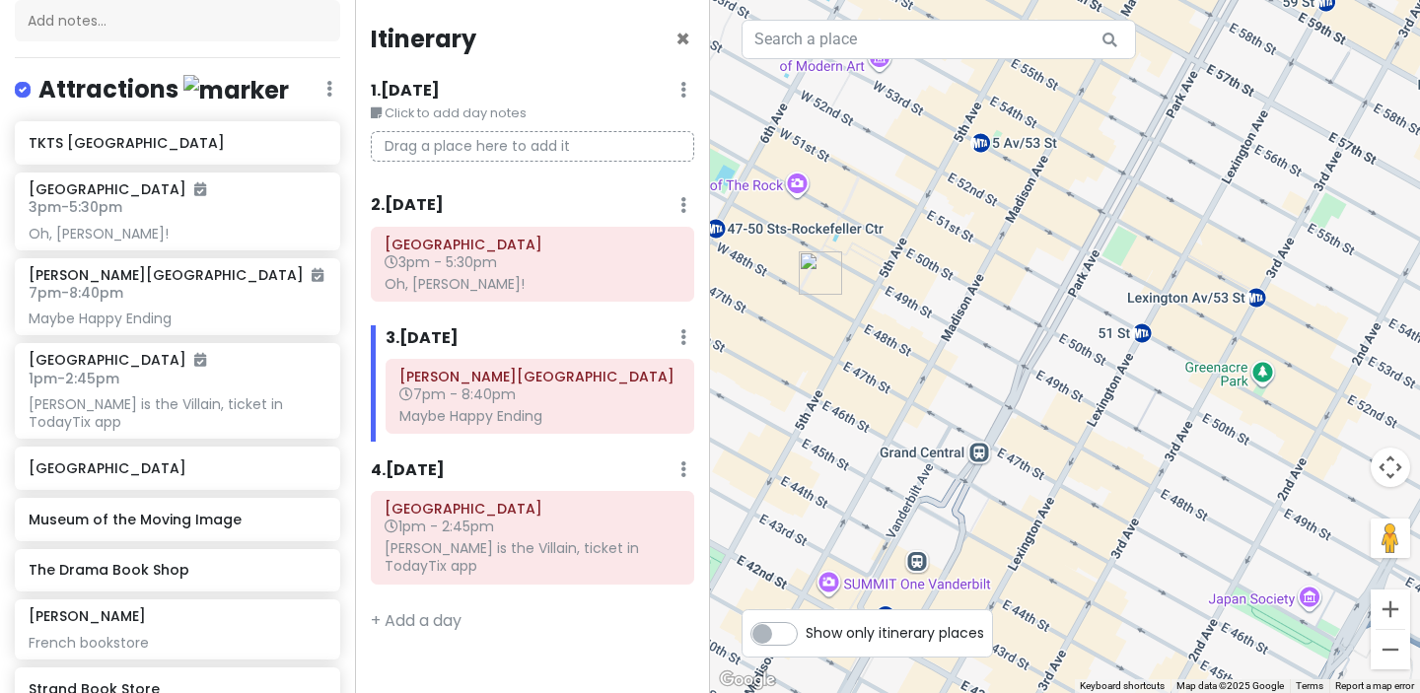
drag, startPoint x: 1127, startPoint y: 461, endPoint x: 964, endPoint y: 166, distance: 337.3
click at [965, 170] on div at bounding box center [1065, 346] width 710 height 693
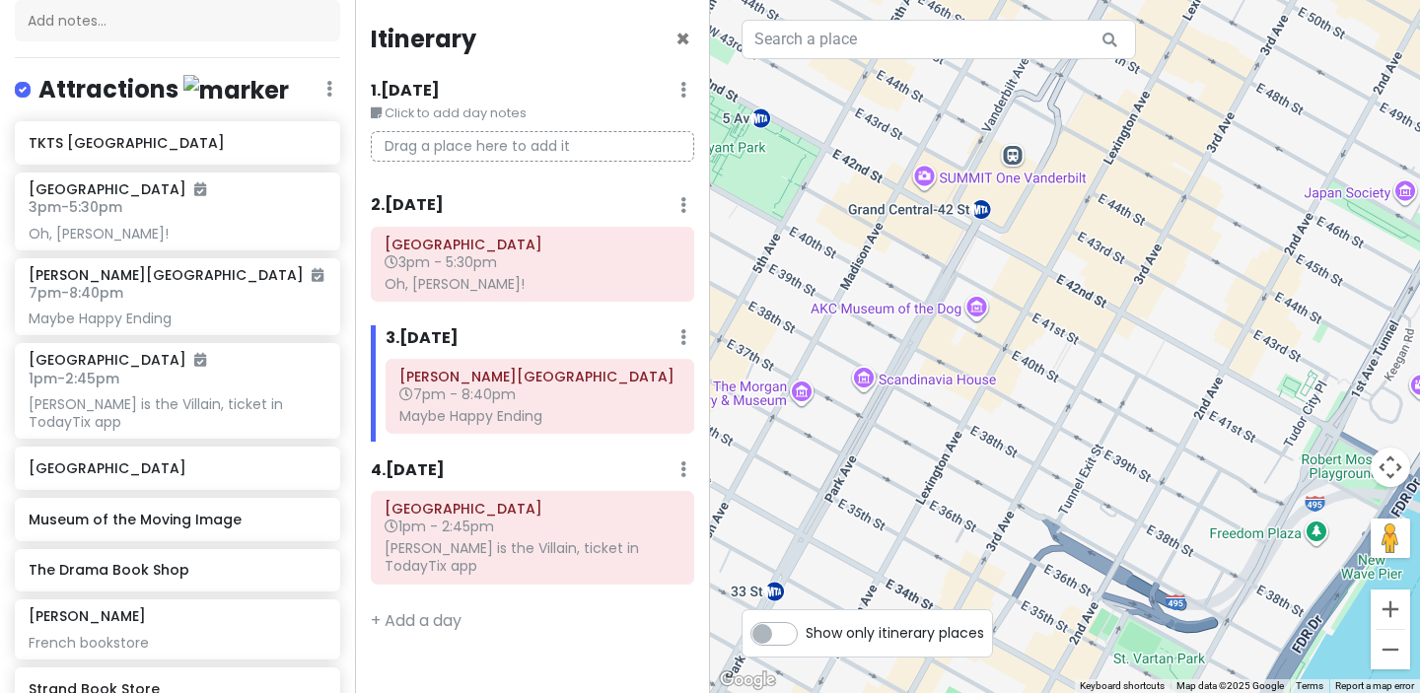
drag, startPoint x: 1076, startPoint y: 478, endPoint x: 1211, endPoint y: 139, distance: 365.2
click at [1211, 139] on div at bounding box center [1065, 346] width 710 height 693
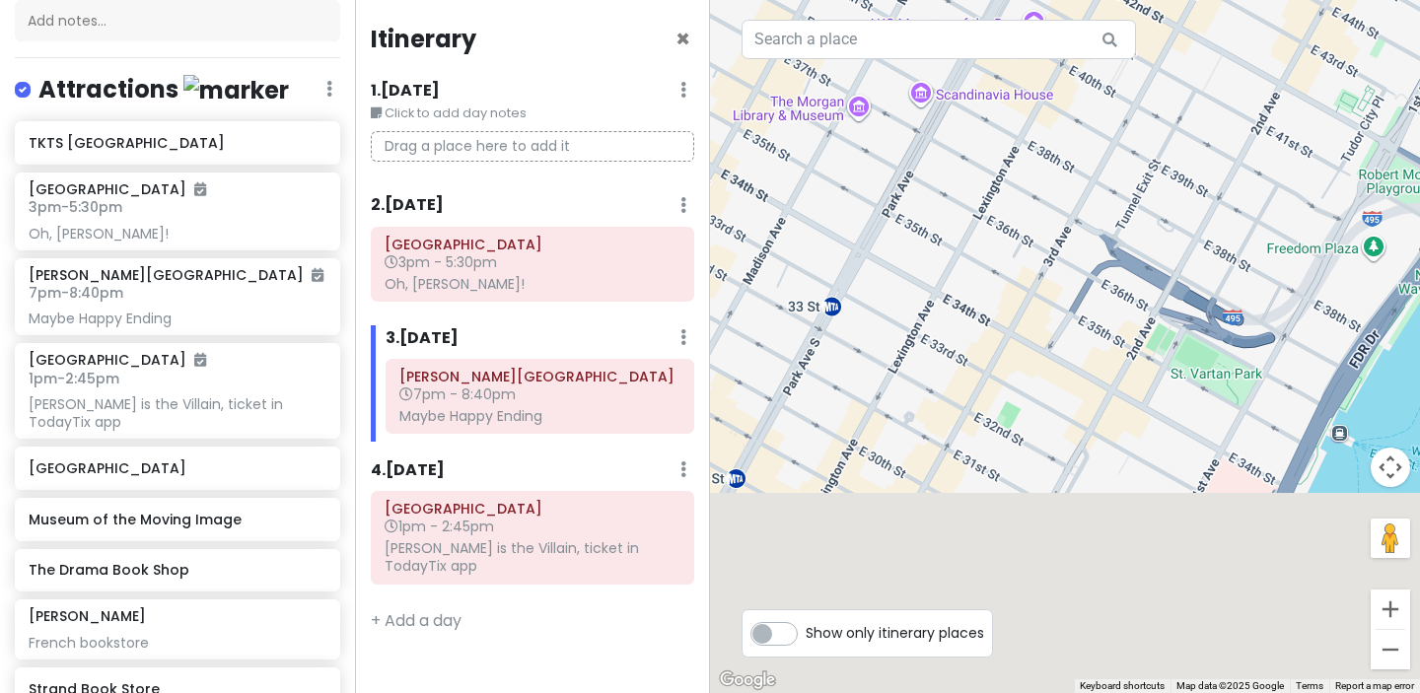
drag, startPoint x: 1134, startPoint y: 410, endPoint x: 1171, endPoint y: 120, distance: 292.3
click at [1171, 120] on div at bounding box center [1065, 346] width 710 height 693
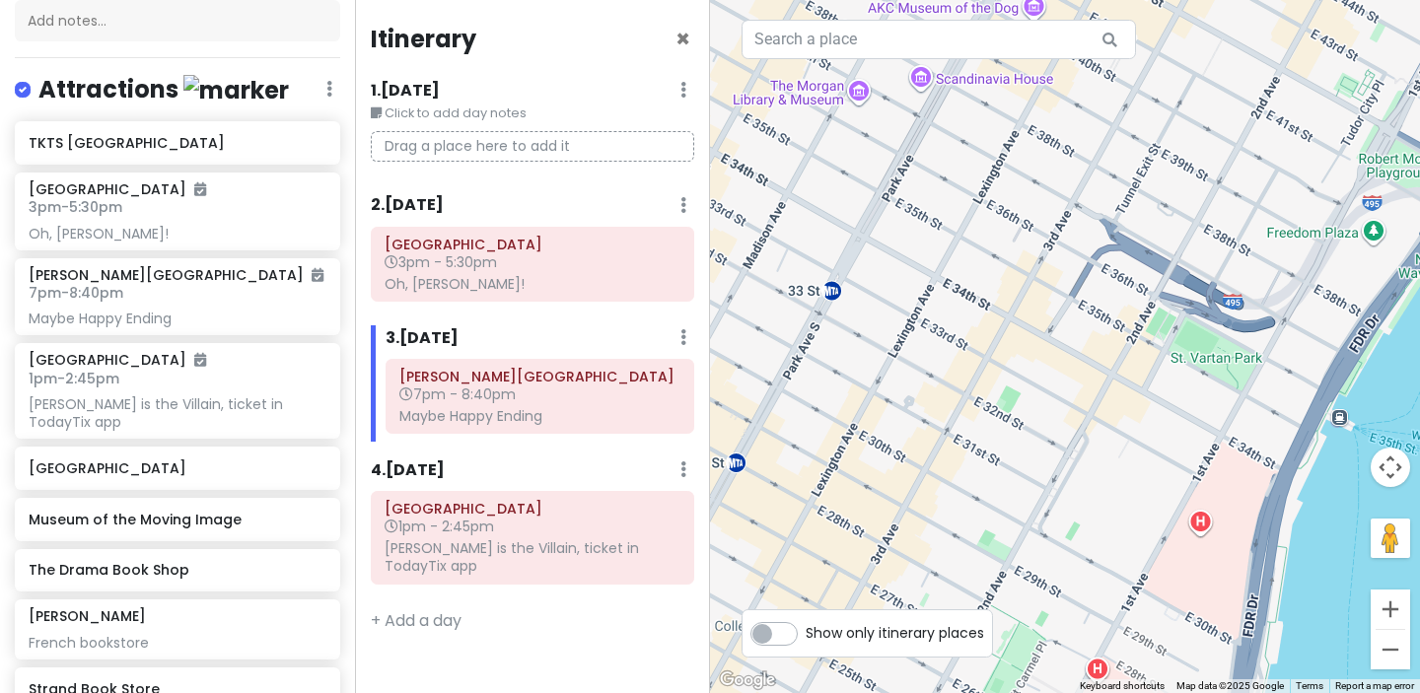
click at [565, 50] on div "Itinerary ×" at bounding box center [533, 43] width 324 height 38
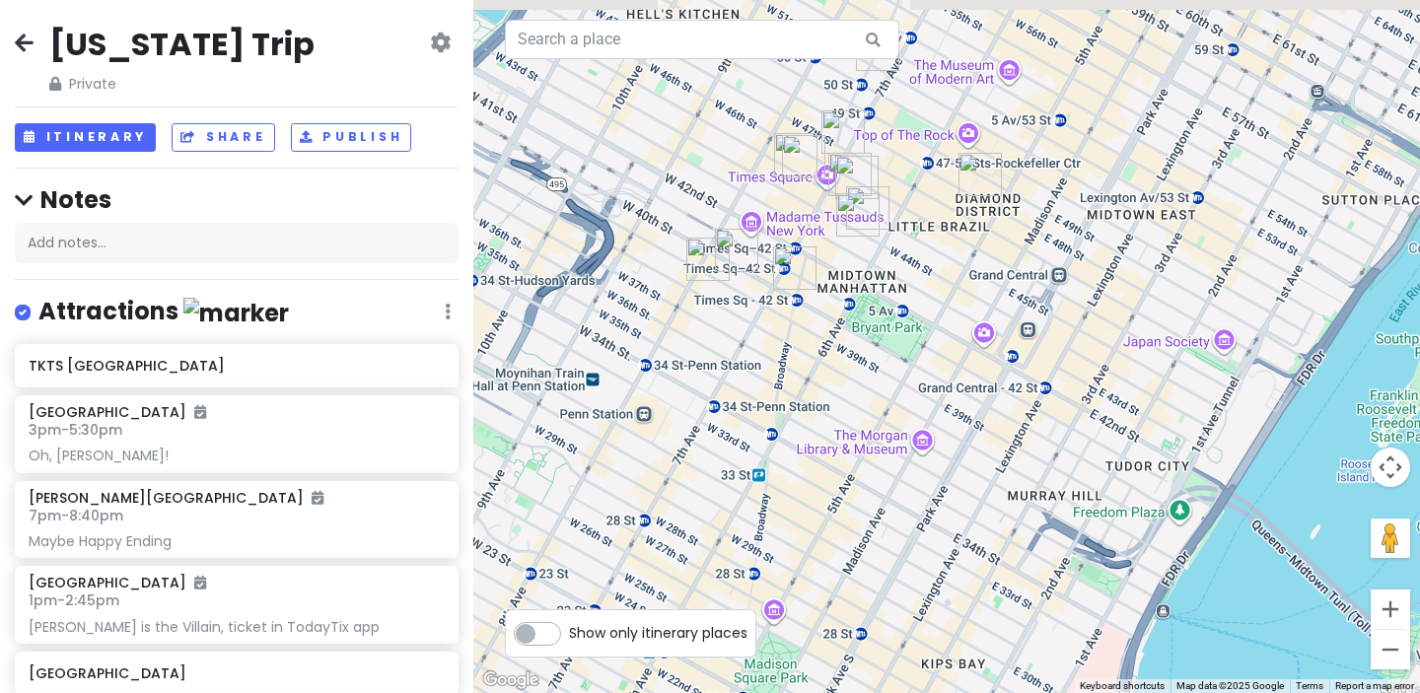
drag, startPoint x: 704, startPoint y: 102, endPoint x: 848, endPoint y: 280, distance: 229.4
click at [848, 281] on div at bounding box center [946, 346] width 947 height 693
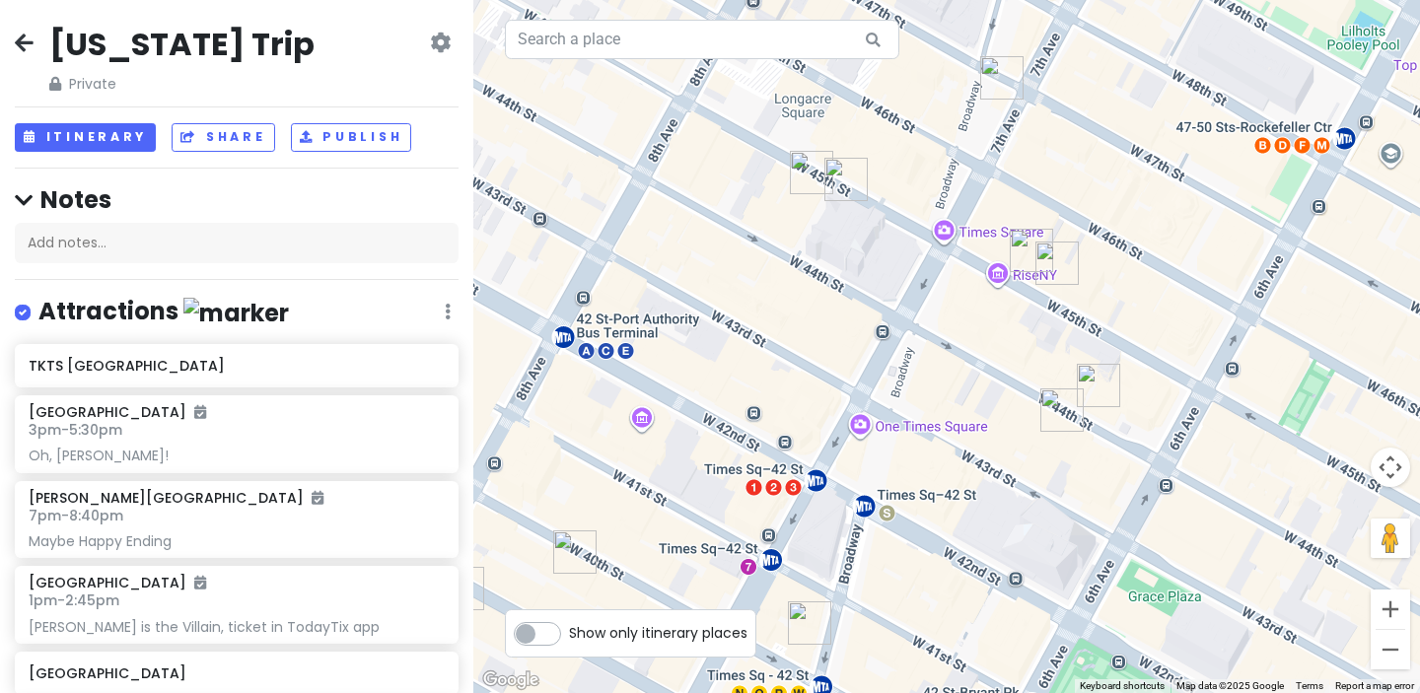
click at [843, 184] on img "Junior's Restaurant & Bakery" at bounding box center [846, 179] width 43 height 43
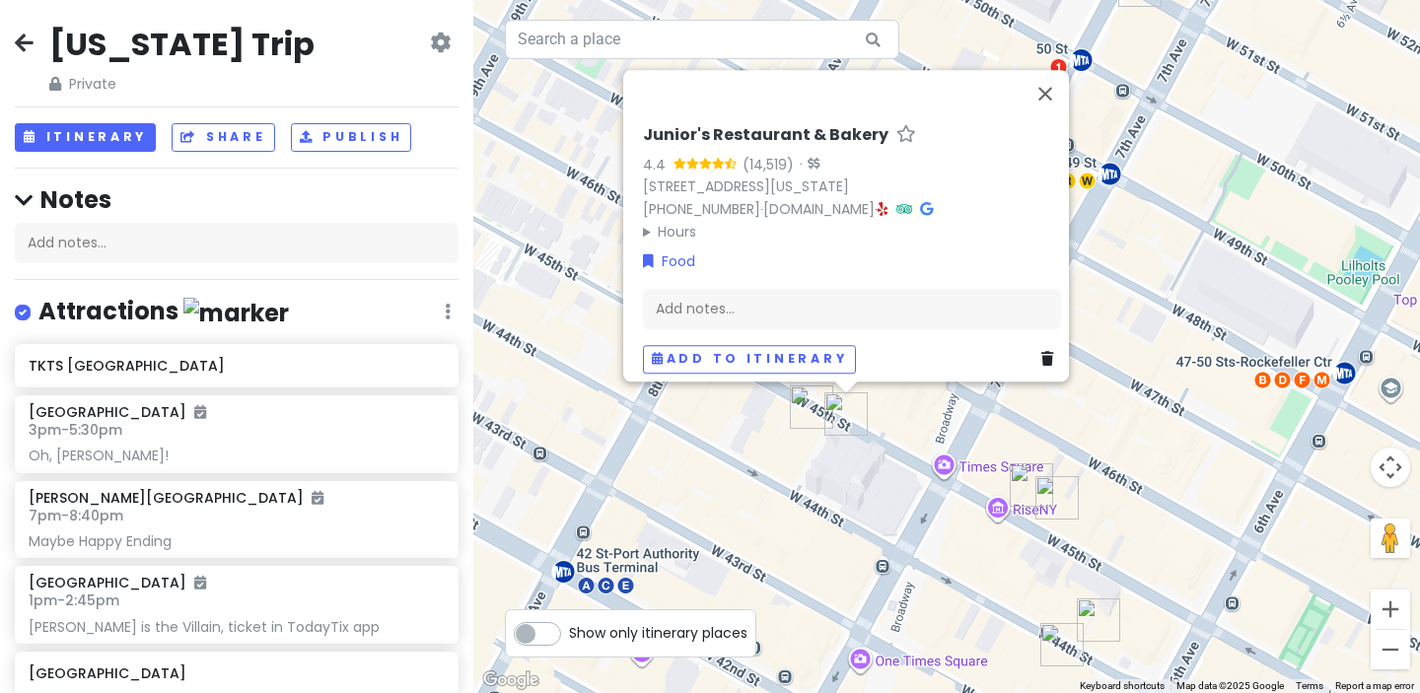
click at [908, 501] on div "Junior's Restaurant & Bakery 4.4 (14,519) · [STREET_ADDRESS][US_STATE] [PHONE_N…" at bounding box center [946, 346] width 947 height 693
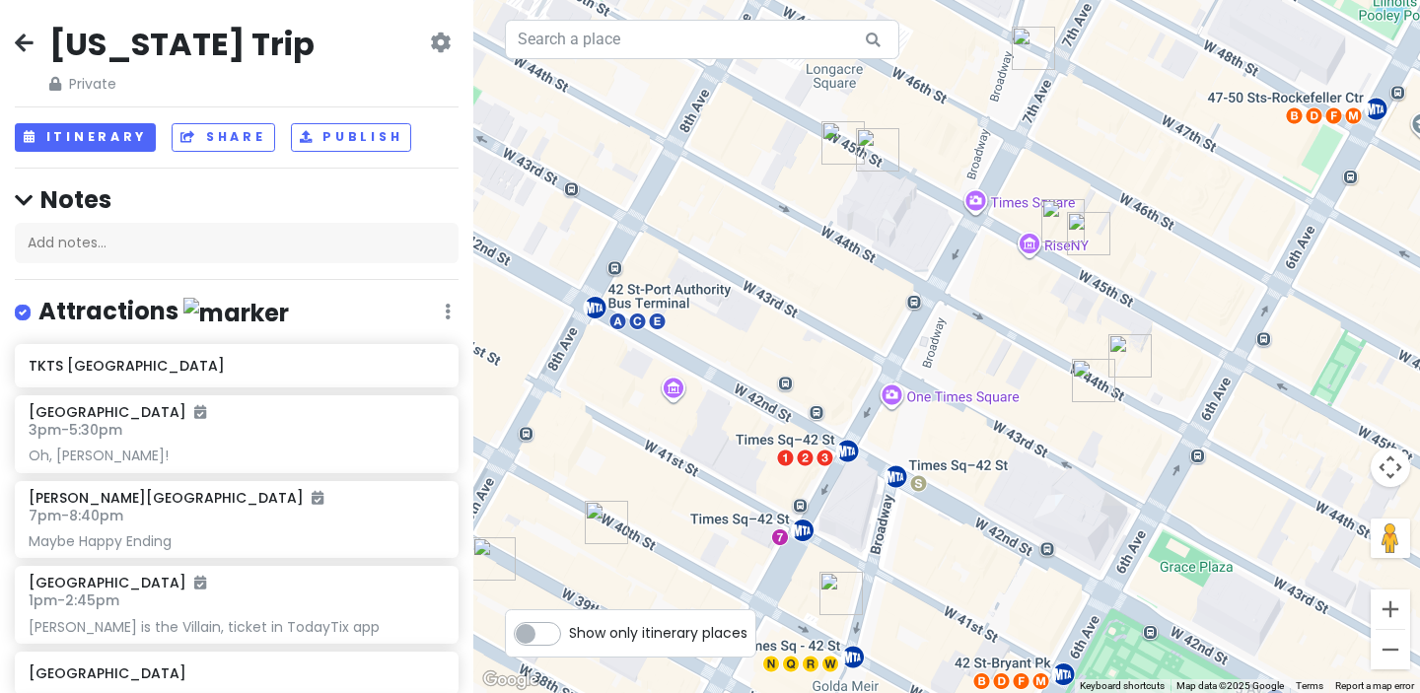
drag, startPoint x: 826, startPoint y: 464, endPoint x: 855, endPoint y: 169, distance: 296.4
click at [856, 175] on div at bounding box center [946, 346] width 947 height 693
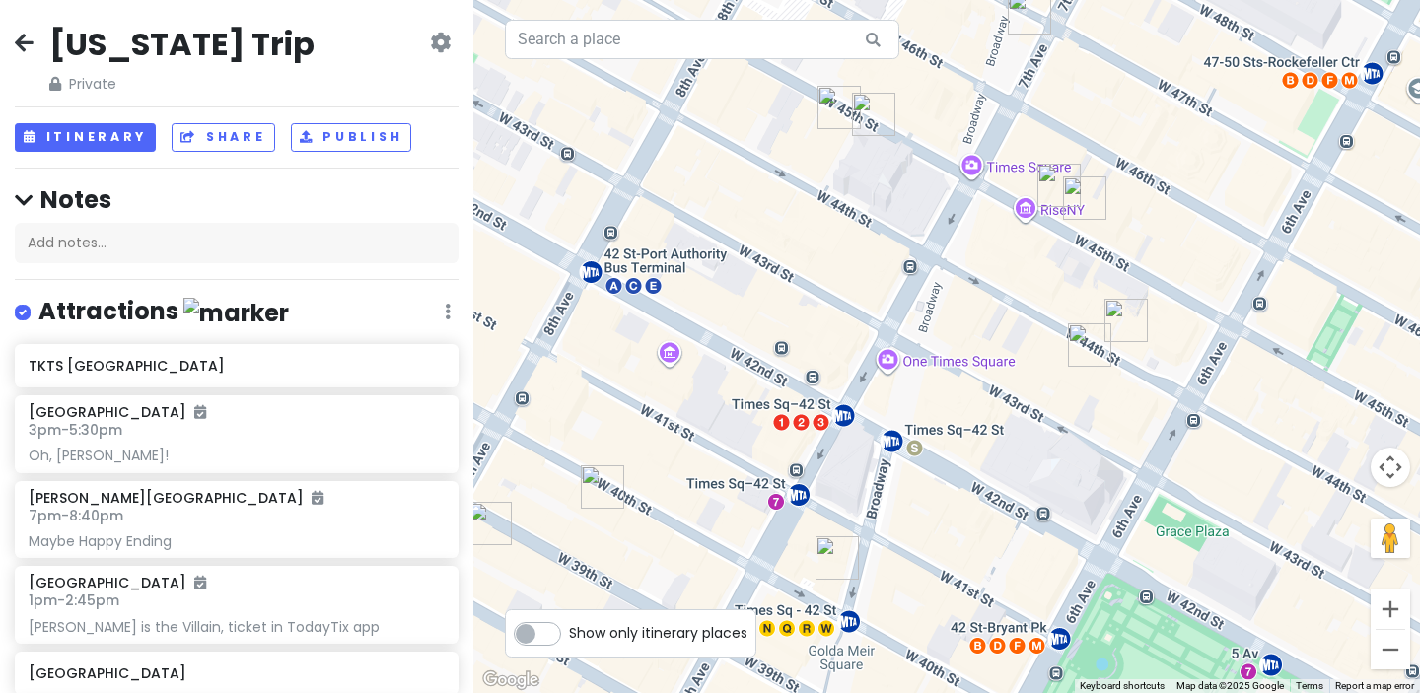
click at [835, 554] on img "Joe's Pizza Broadway" at bounding box center [837, 558] width 43 height 43
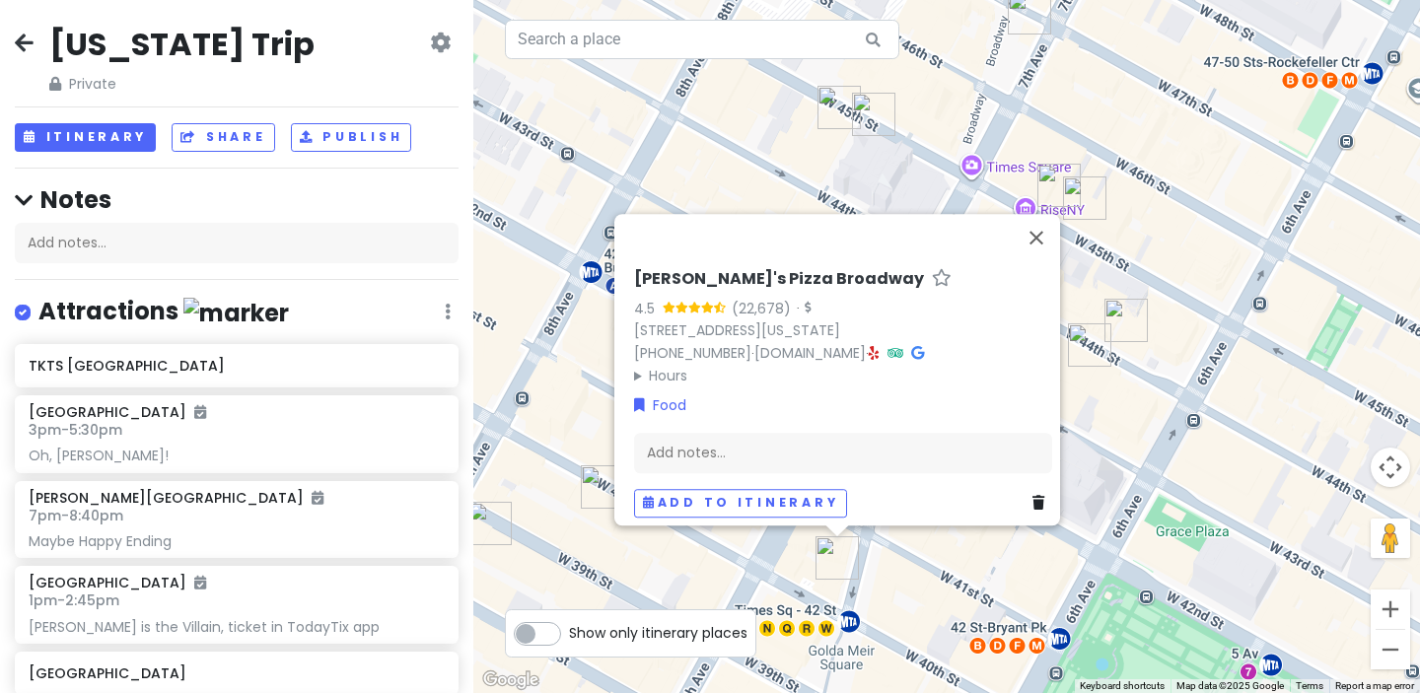
click at [589, 475] on img "Bagel to Sandwich" at bounding box center [602, 487] width 43 height 43
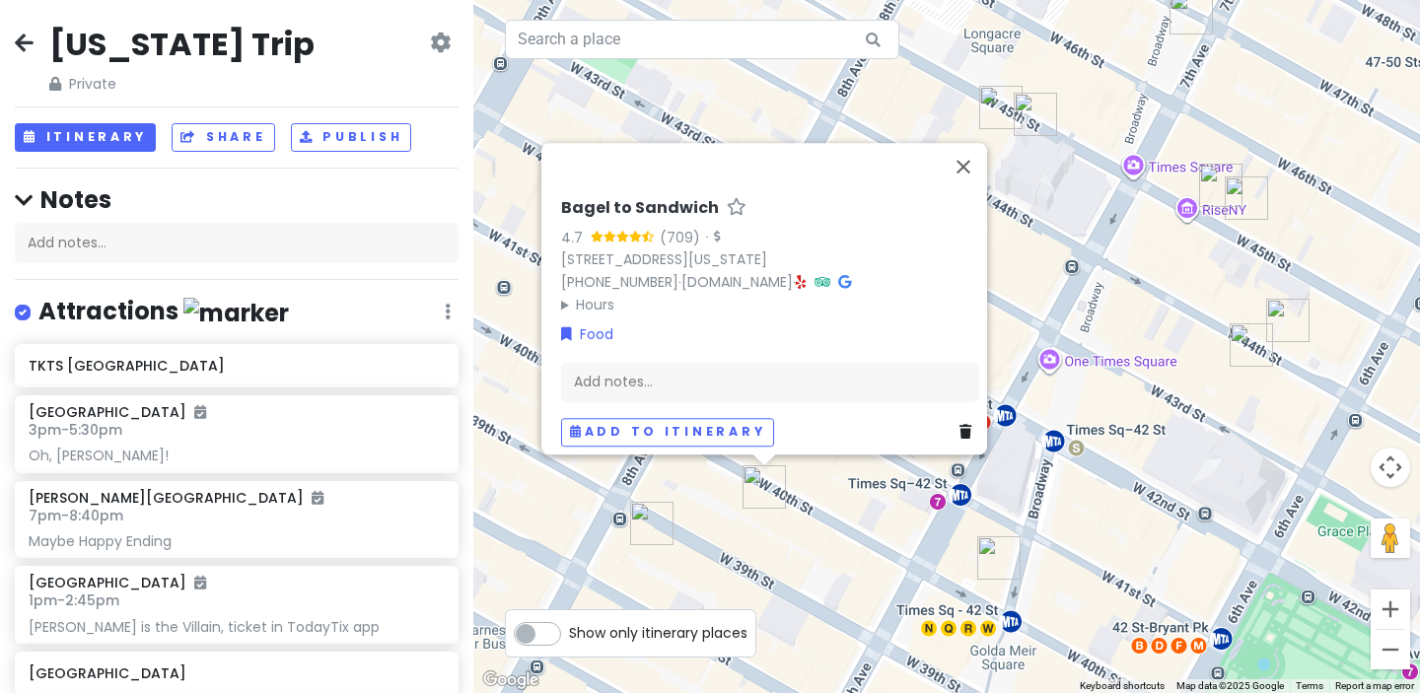
click at [793, 512] on div "Bagel to Sandwich 4.7 (709) · [STREET_ADDRESS][US_STATE] [PHONE_NUMBER] · [DOMA…" at bounding box center [946, 346] width 947 height 693
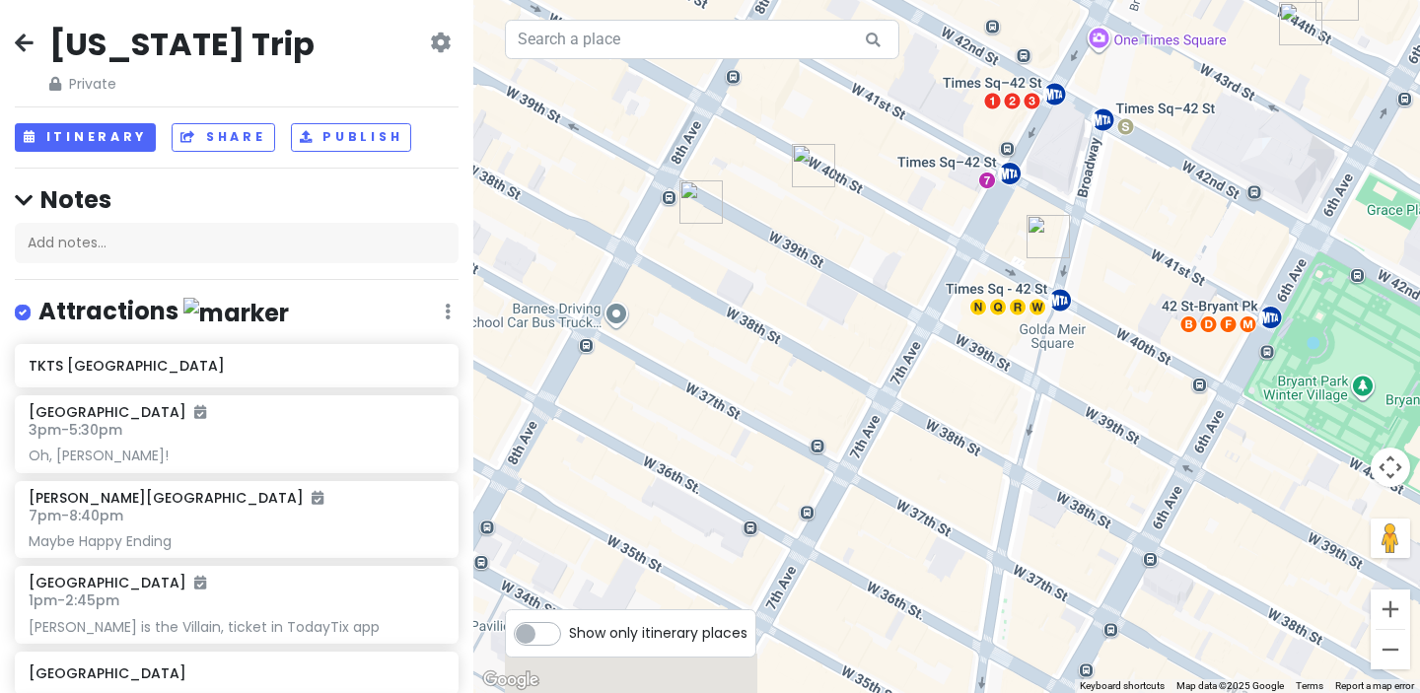
drag, startPoint x: 877, startPoint y: 571, endPoint x: 884, endPoint y: 368, distance: 203.3
click at [884, 368] on div at bounding box center [946, 346] width 947 height 693
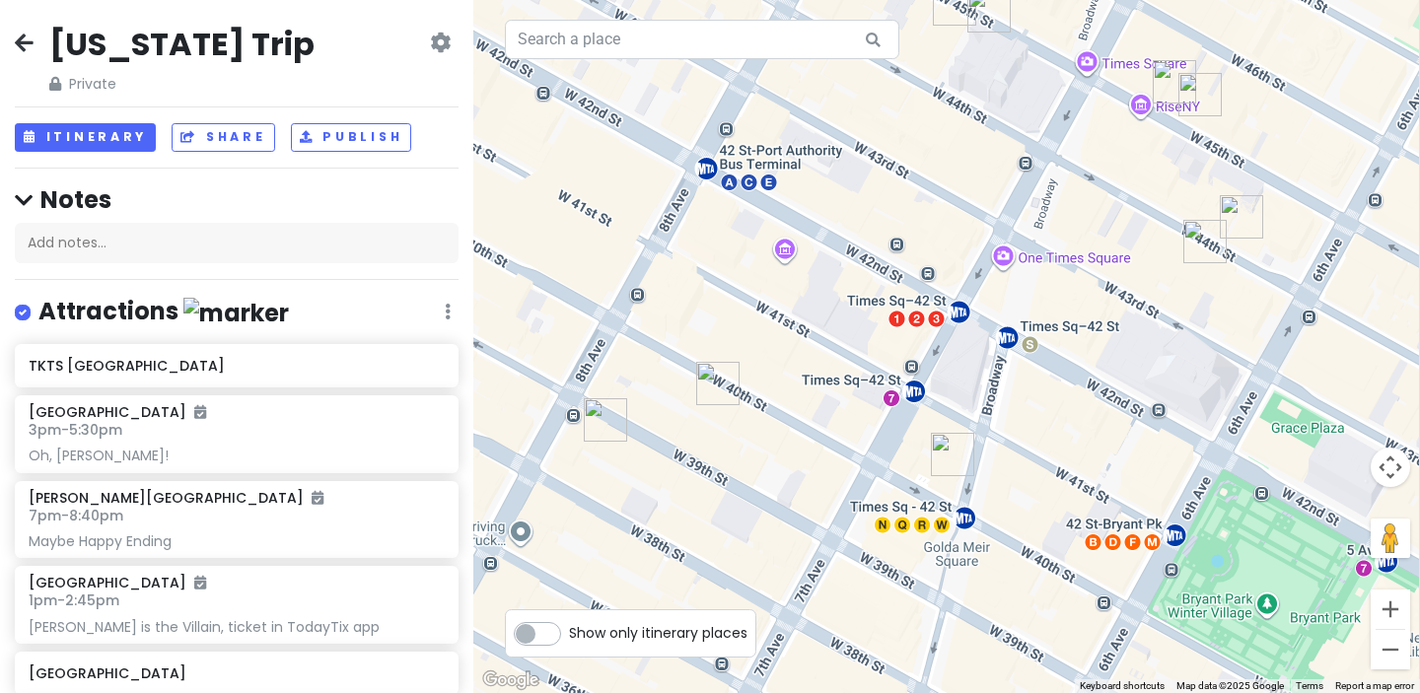
drag, startPoint x: 884, startPoint y: 368, endPoint x: 794, endPoint y: 582, distance: 232.1
click at [787, 595] on div at bounding box center [946, 346] width 947 height 693
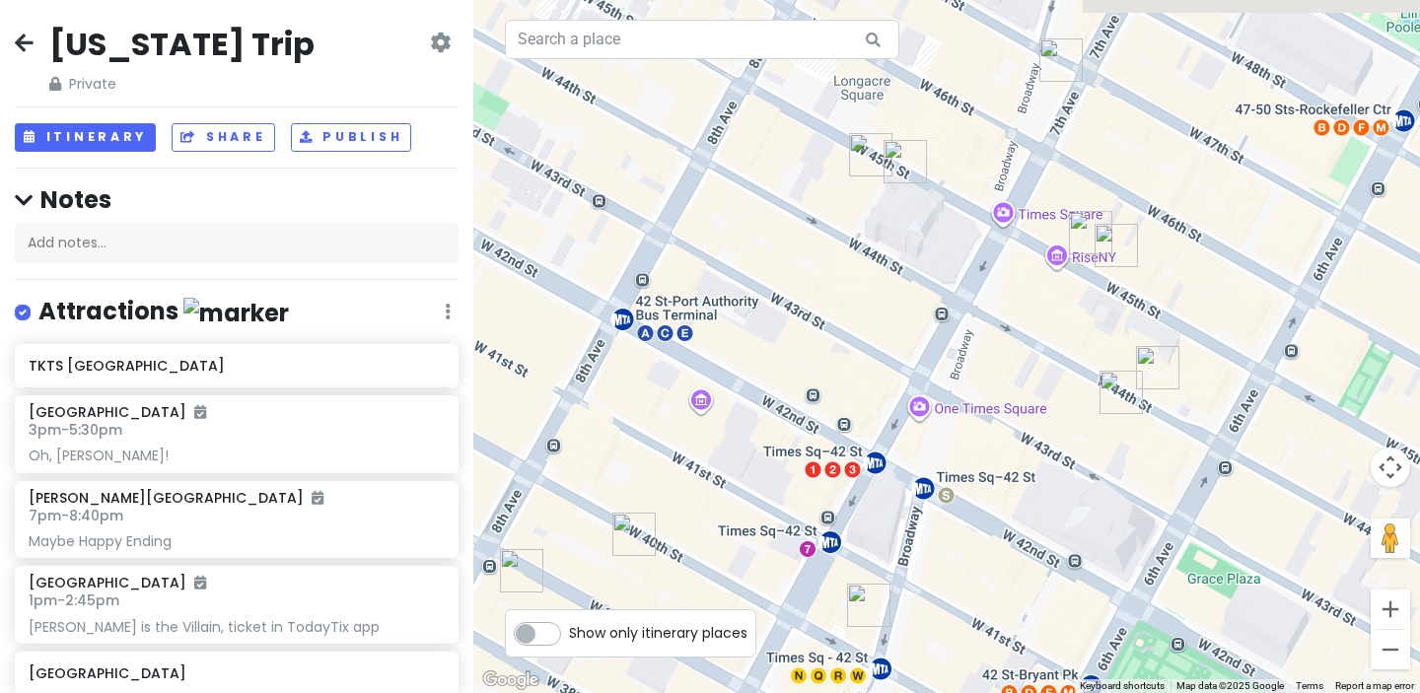
drag, startPoint x: 1005, startPoint y: 149, endPoint x: 933, endPoint y: 275, distance: 145.3
click at [933, 275] on div at bounding box center [946, 346] width 947 height 693
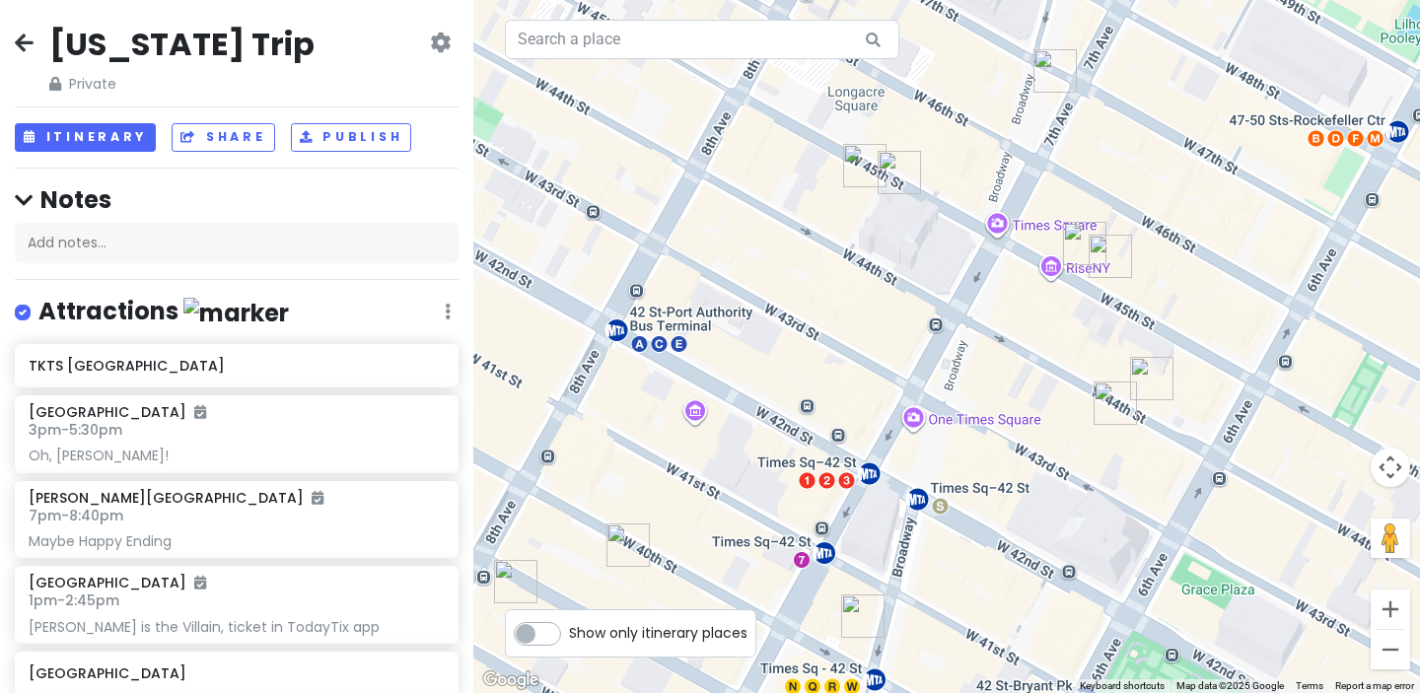
click at [900, 173] on img "Junior's Restaurant & Bakery" at bounding box center [899, 172] width 43 height 43
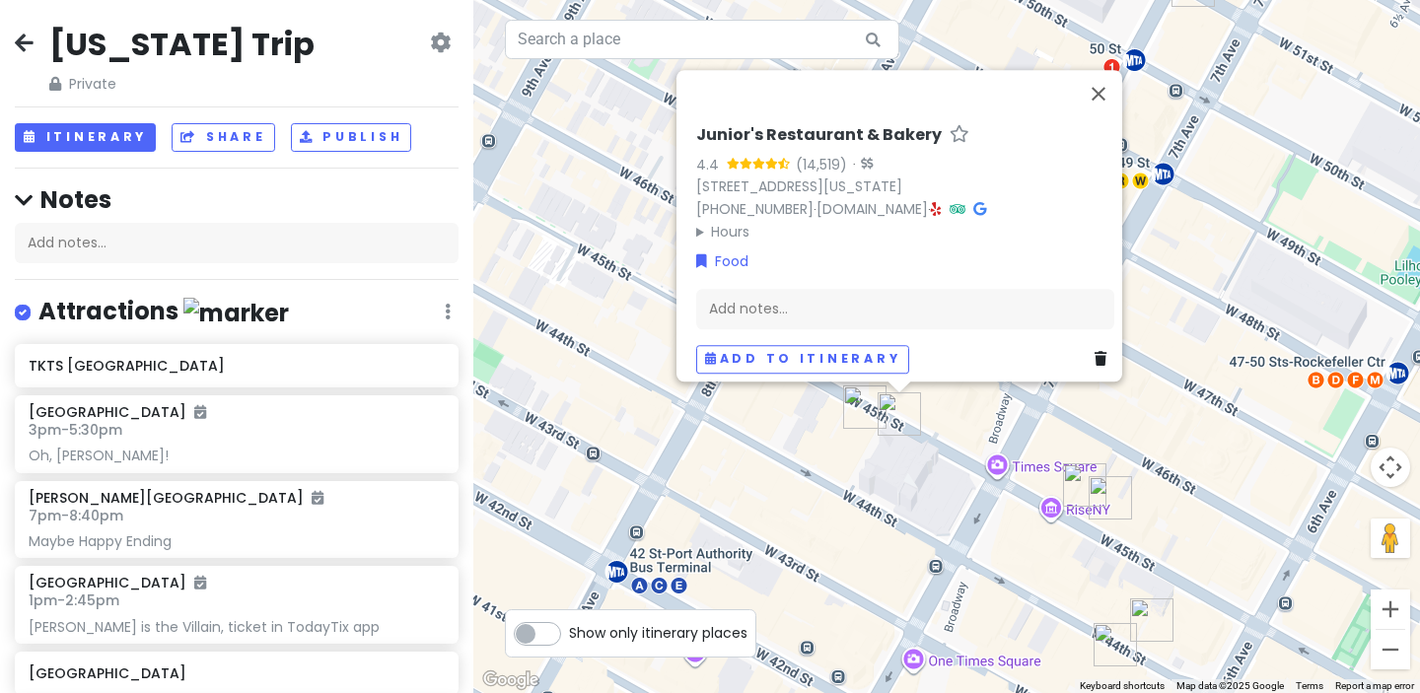
click at [966, 409] on div "Junior's Restaurant & Bakery 4.4 (14,519) · [STREET_ADDRESS][US_STATE] [PHONE_N…" at bounding box center [946, 346] width 947 height 693
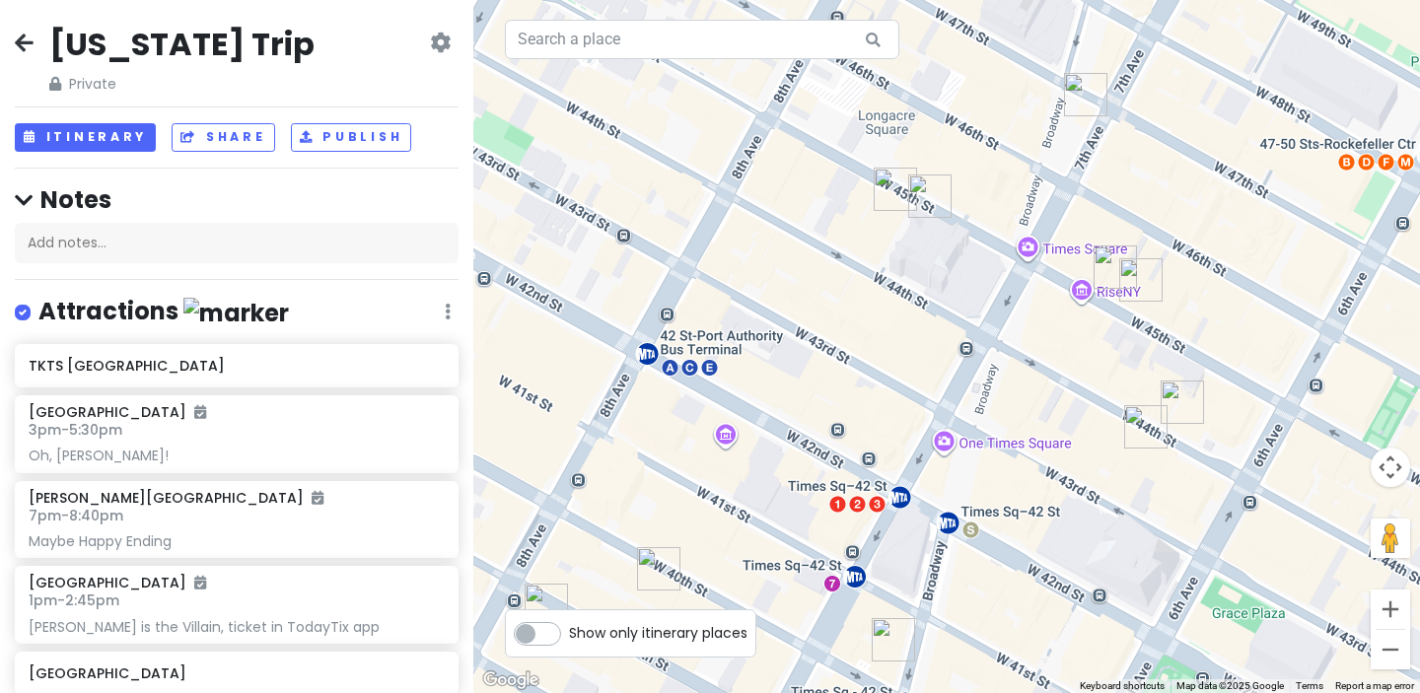
drag, startPoint x: 972, startPoint y: 386, endPoint x: 1004, endPoint y: 156, distance: 232.1
click at [1004, 156] on div at bounding box center [946, 346] width 947 height 693
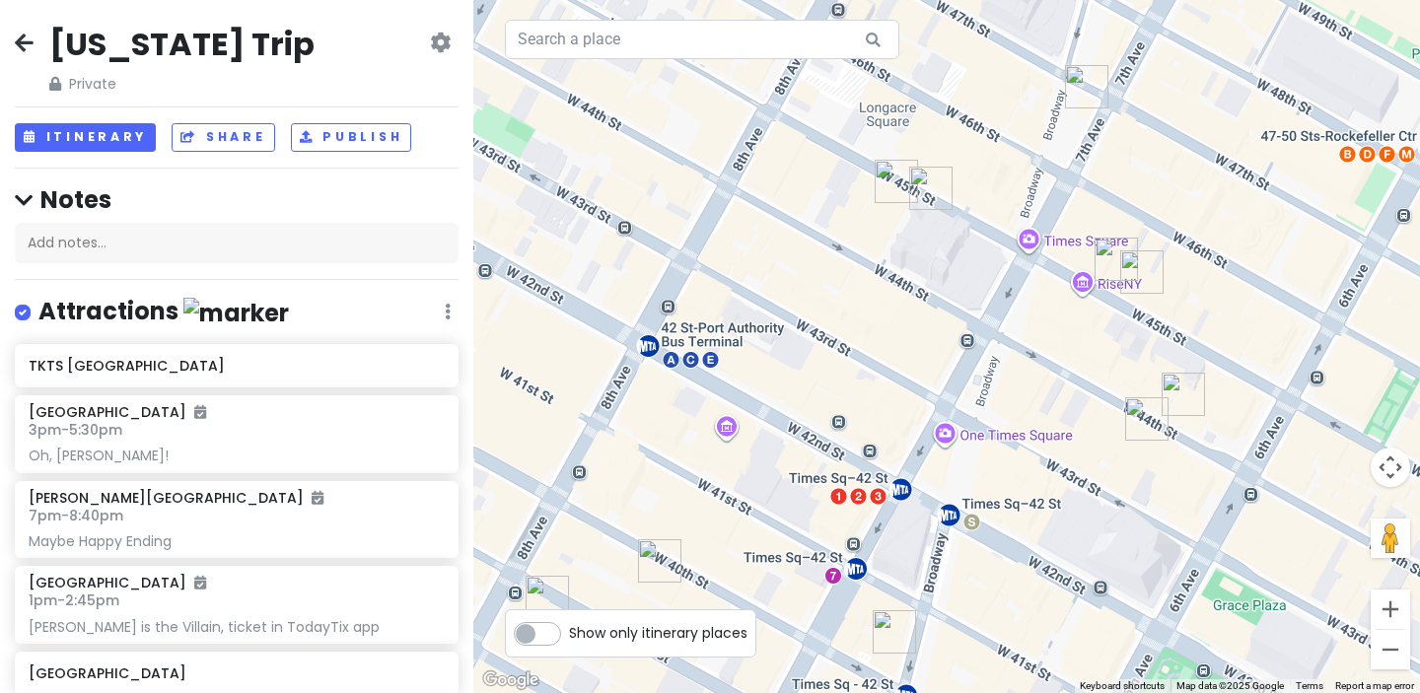
click at [887, 636] on img "Joe's Pizza Broadway" at bounding box center [894, 632] width 43 height 43
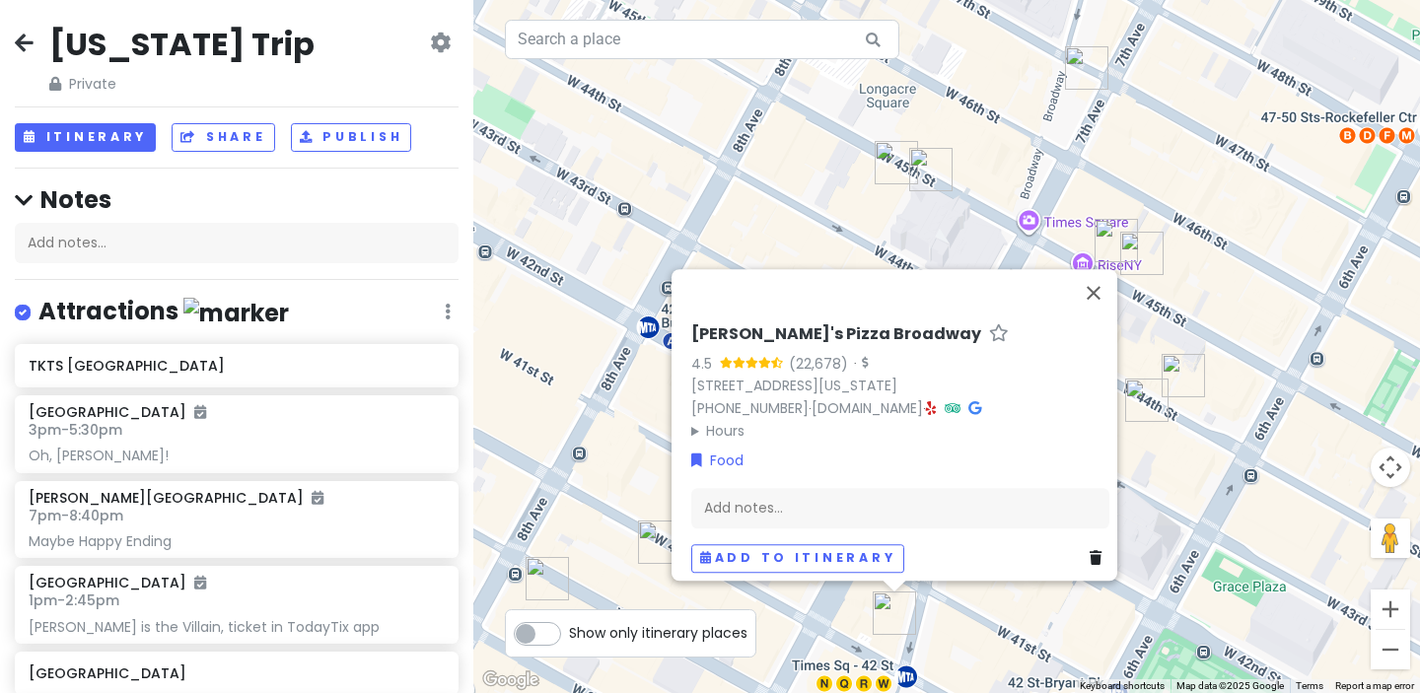
click at [652, 540] on img "Bagel to Sandwich" at bounding box center [659, 542] width 43 height 43
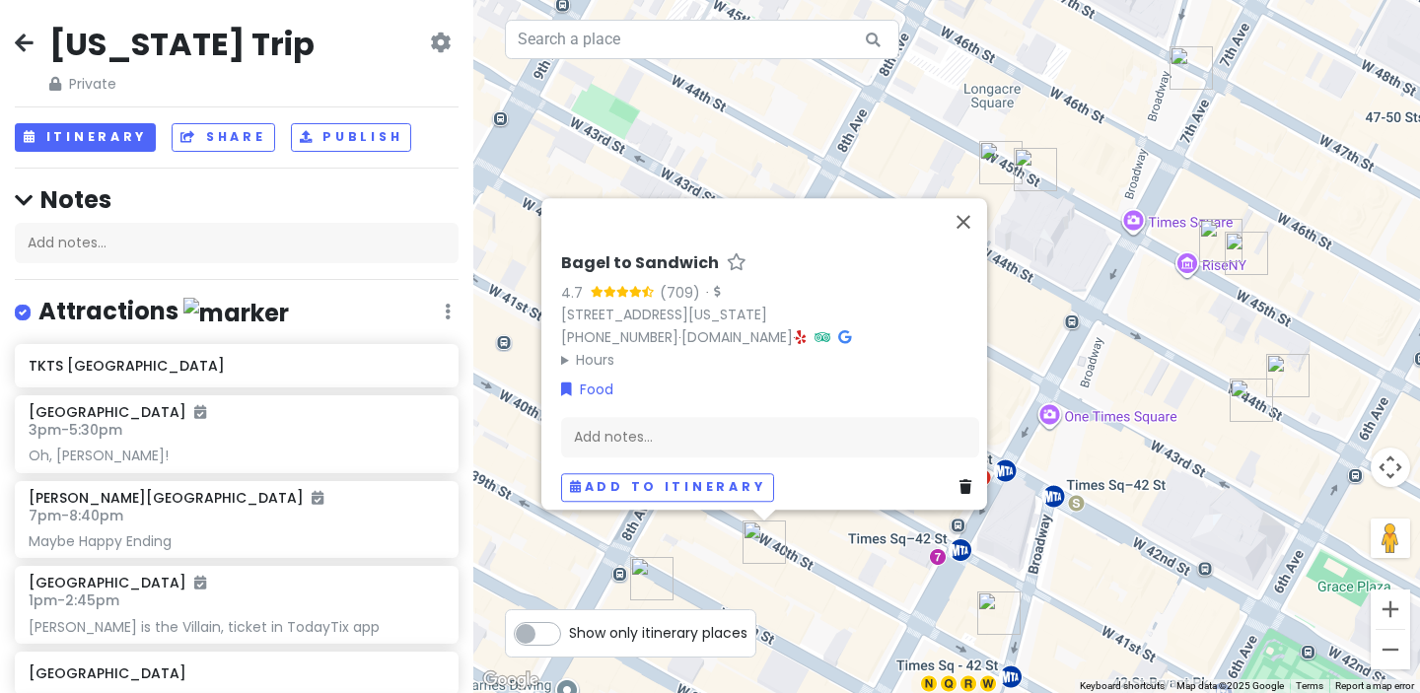
click at [1042, 168] on img "Junior's Restaurant & Bakery" at bounding box center [1035, 169] width 43 height 43
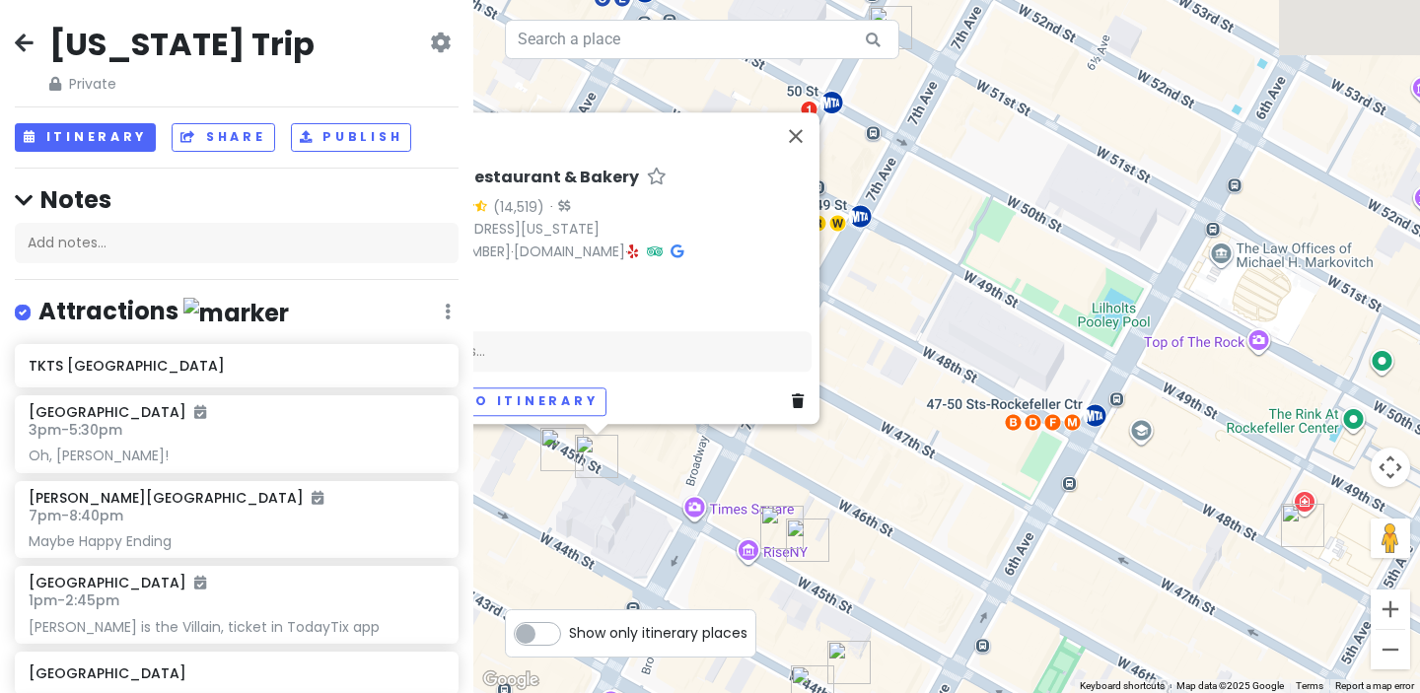
drag, startPoint x: 1277, startPoint y: 370, endPoint x: 814, endPoint y: 425, distance: 466.8
click at [812, 429] on div "Junior's Restaurant & Bakery 4.4 (14,519) · [STREET_ADDRESS][US_STATE] [PHONE_N…" at bounding box center [946, 346] width 947 height 693
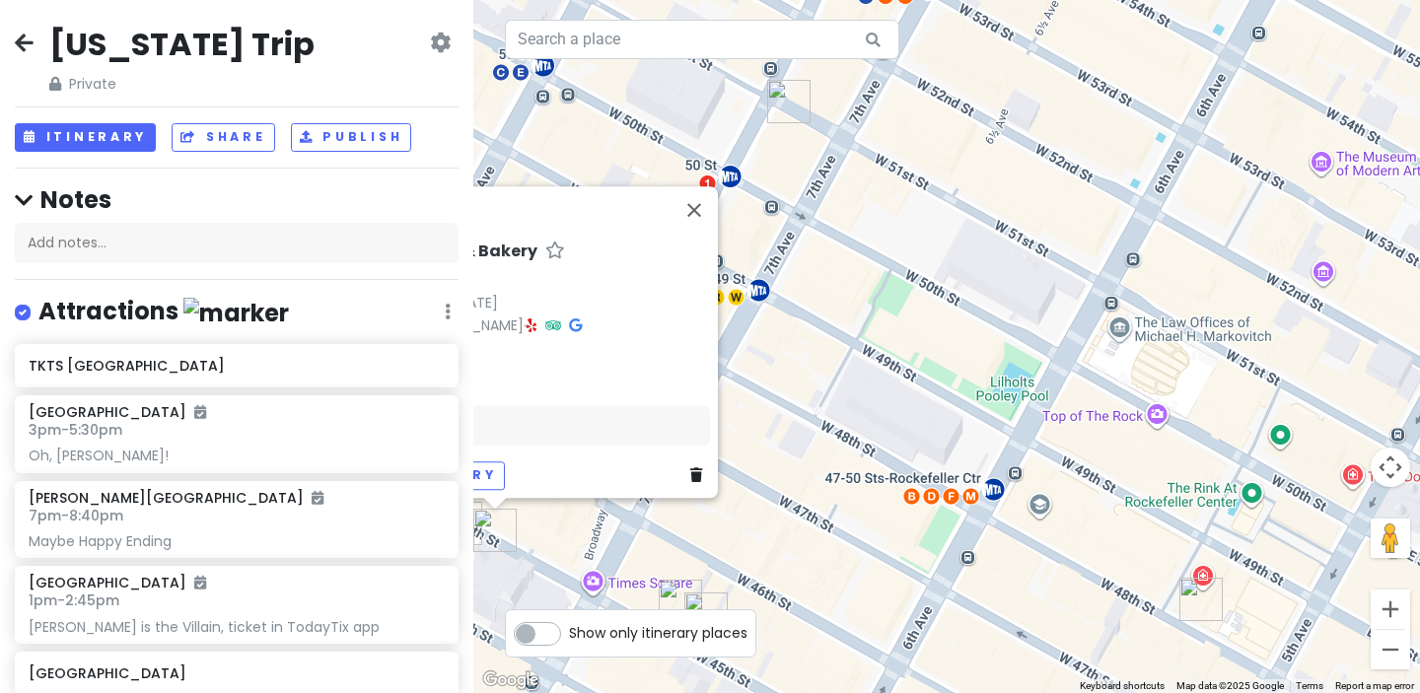
click at [790, 98] on img "Ellen's Stardust Diner" at bounding box center [788, 101] width 43 height 43
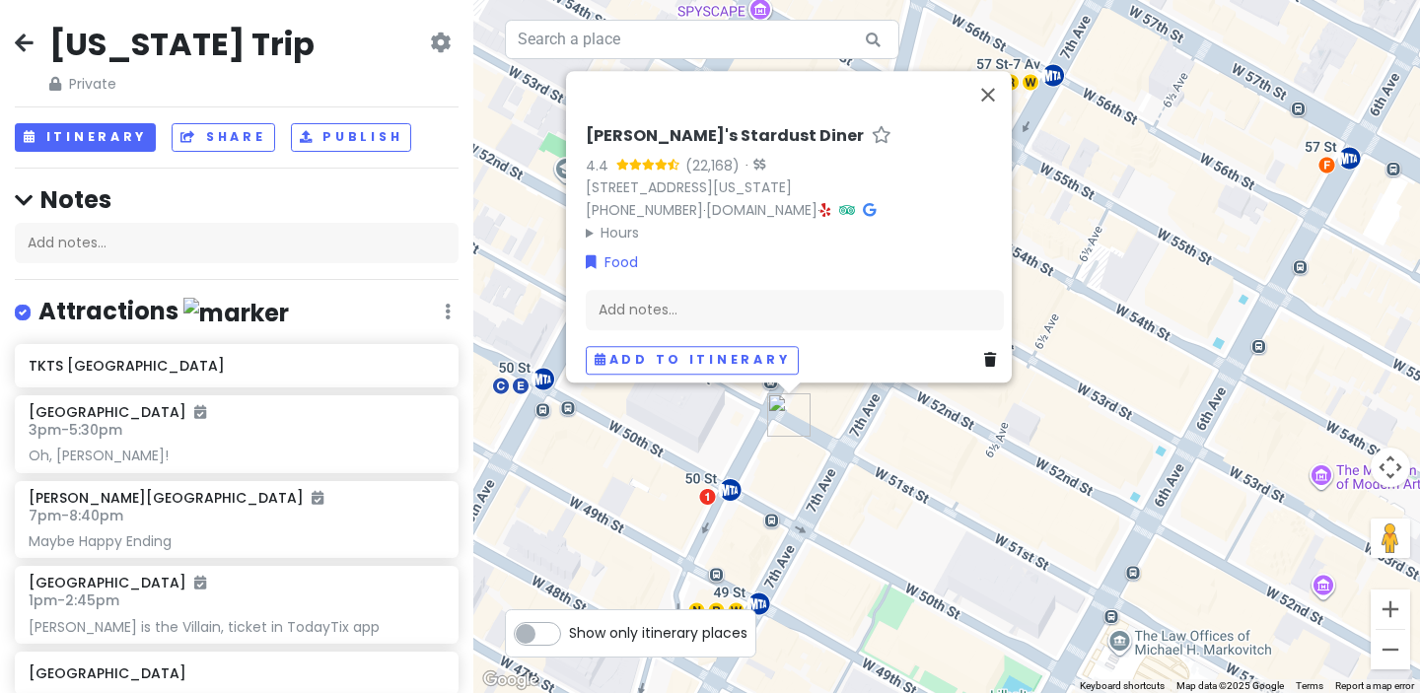
click at [889, 447] on div "[PERSON_NAME]'s Stardust Diner 4.4 (22,168) · [STREET_ADDRESS][US_STATE] [PHONE…" at bounding box center [946, 346] width 947 height 693
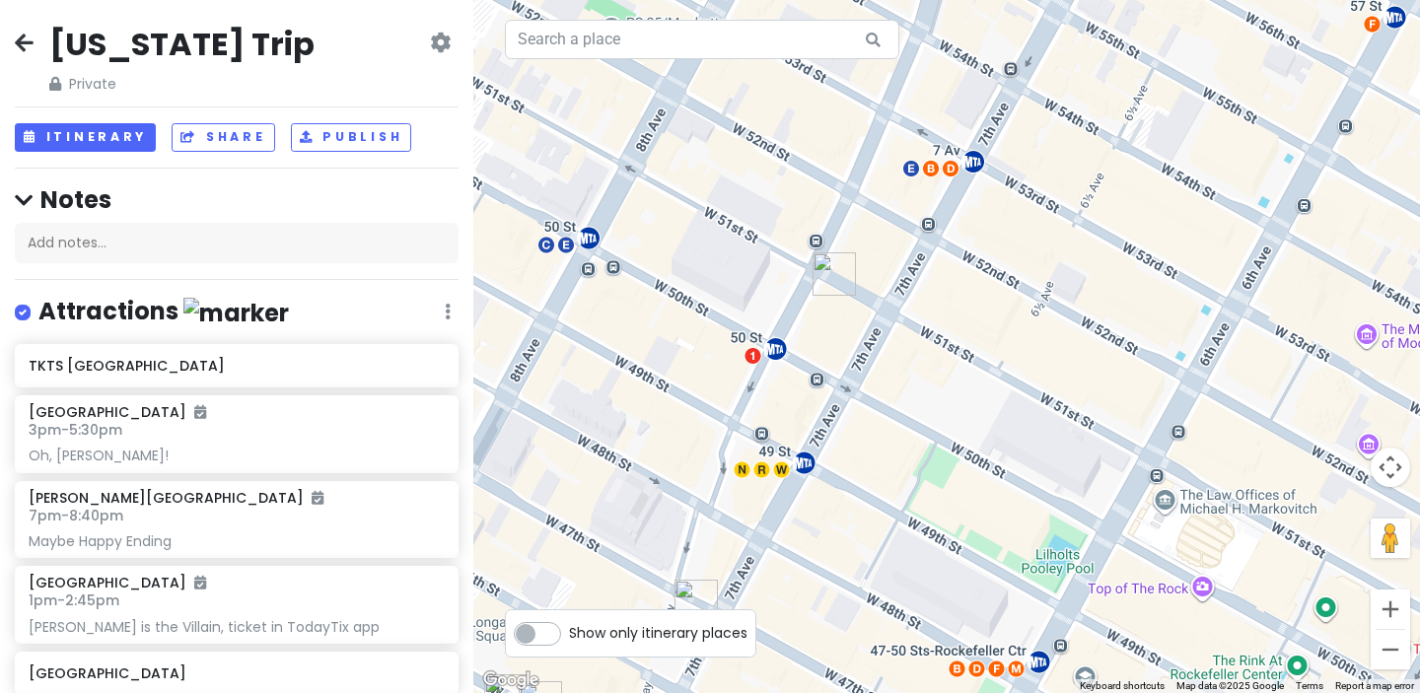
drag, startPoint x: 887, startPoint y: 465, endPoint x: 949, endPoint y: 280, distance: 194.6
click at [941, 304] on div at bounding box center [946, 346] width 947 height 693
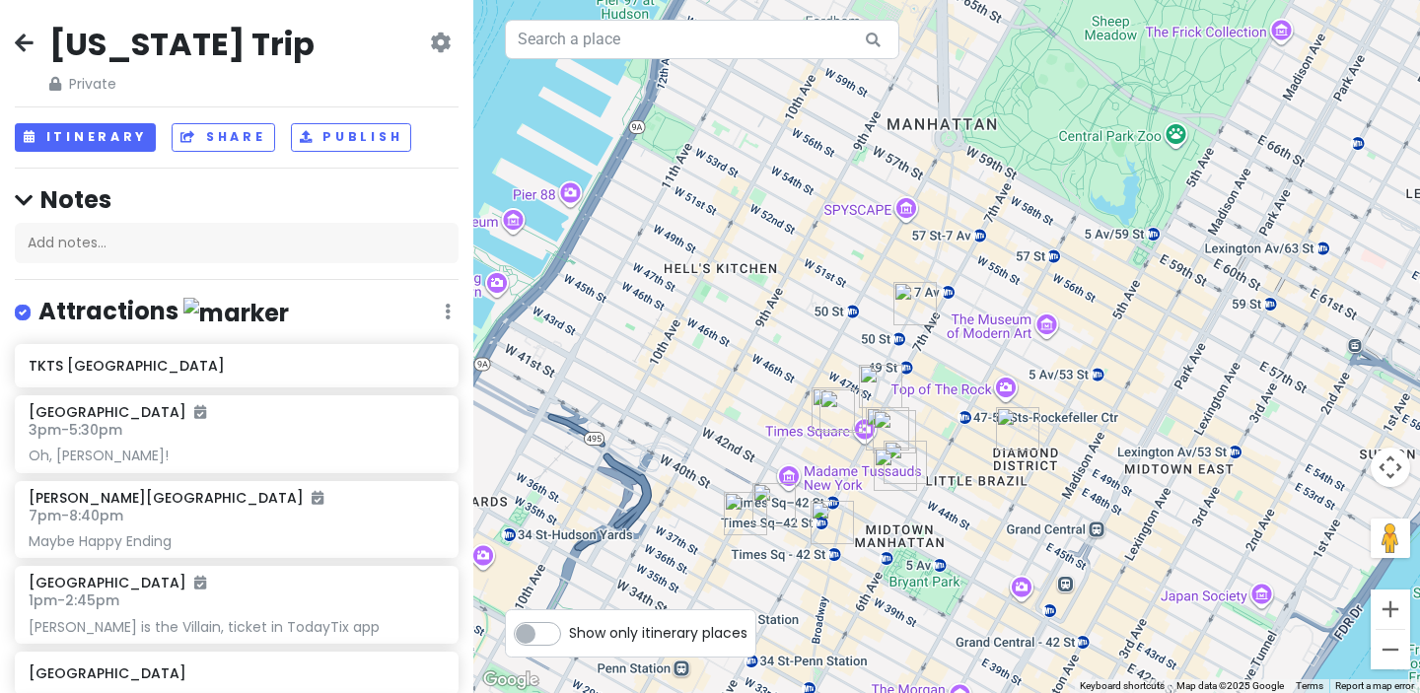
click at [1008, 426] on img "Kolkata Chai - Rockefeller Center" at bounding box center [1017, 428] width 43 height 43
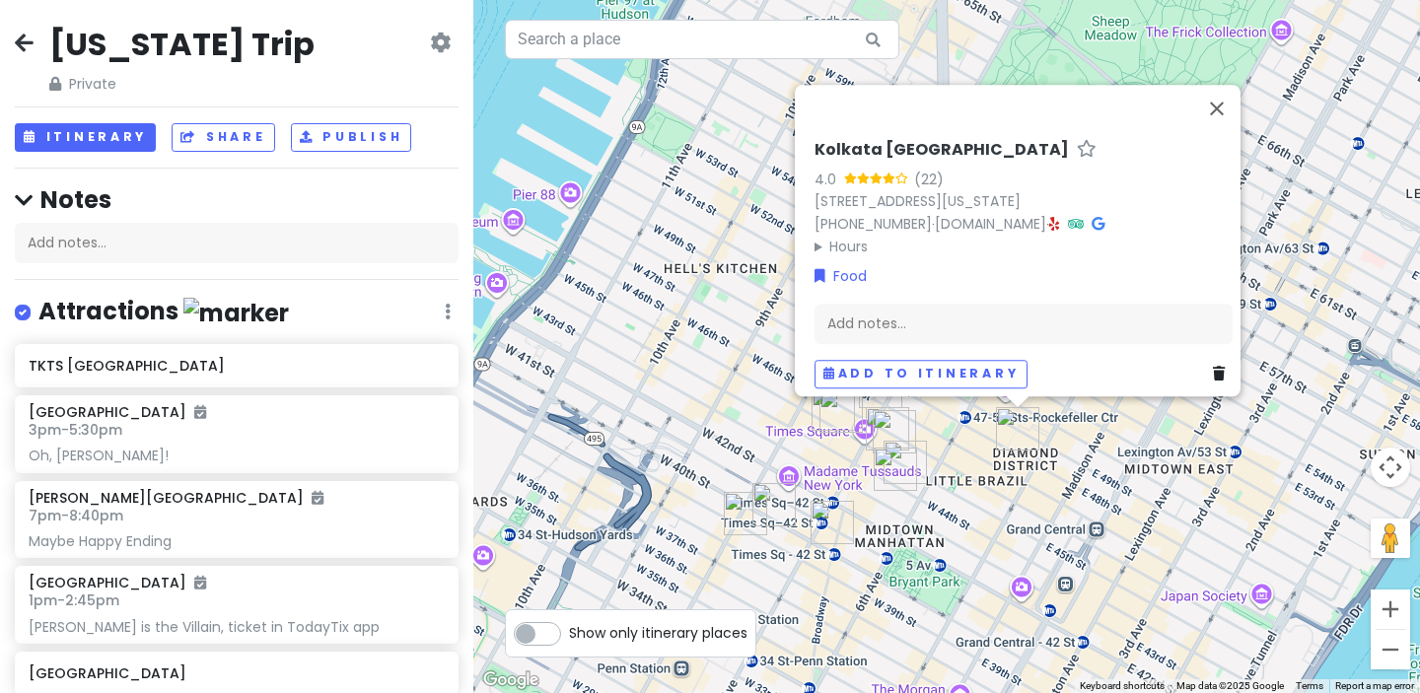
click at [958, 460] on div "Kolkata Chai - [GEOGRAPHIC_DATA] 4.0 (22) [STREET_ADDRESS][US_STATE] [PHONE_NUM…" at bounding box center [946, 346] width 947 height 693
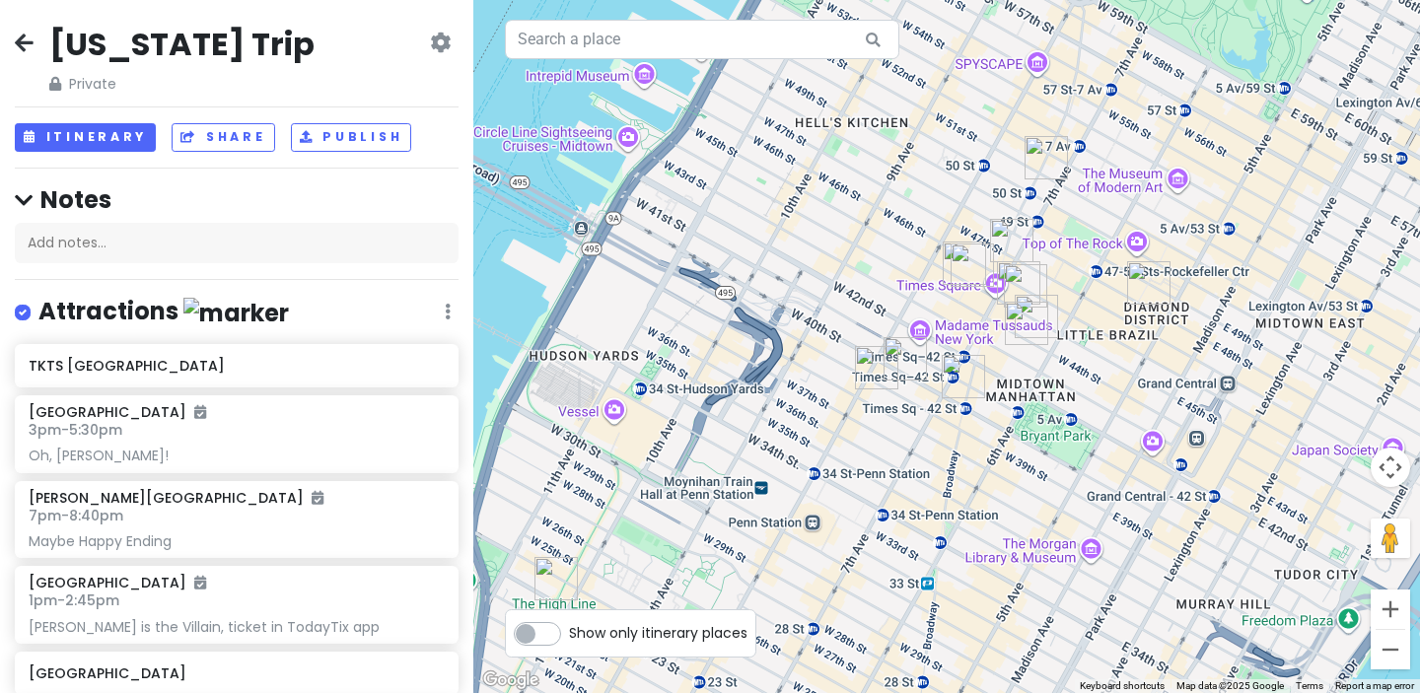
drag, startPoint x: 958, startPoint y: 460, endPoint x: 1091, endPoint y: 311, distance: 199.8
click at [1091, 311] on div at bounding box center [946, 346] width 947 height 693
